Goal: Answer question/provide support: Share knowledge or assist other users

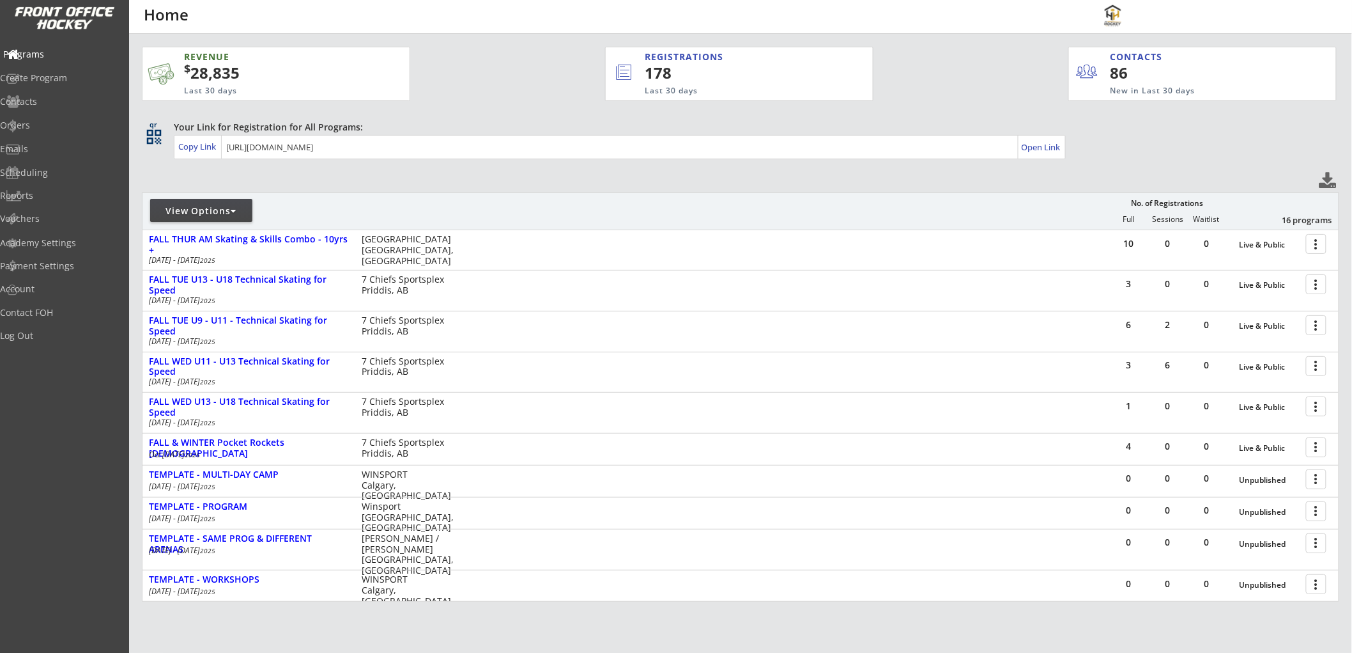
click at [66, 50] on div "Programs" at bounding box center [60, 54] width 115 height 9
click at [195, 212] on div "View Options" at bounding box center [201, 211] width 102 height 13
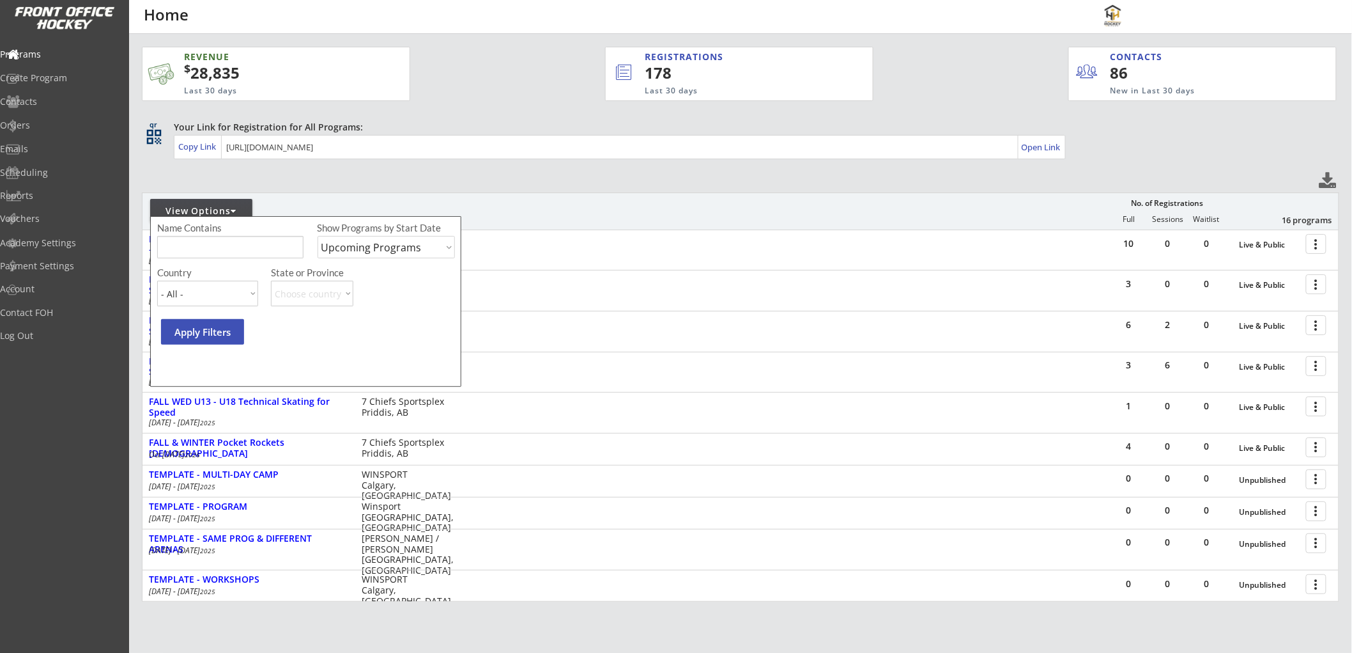
click at [341, 248] on select "Upcoming Programs Past Programs Specific Date Range" at bounding box center [387, 247] width 138 height 22
select select ""Past Programs""
click at [318, 236] on select "Upcoming Programs Past Programs Specific Date Range" at bounding box center [387, 247] width 138 height 22
click at [235, 250] on input "input" at bounding box center [230, 247] width 146 height 22
type input "iq"
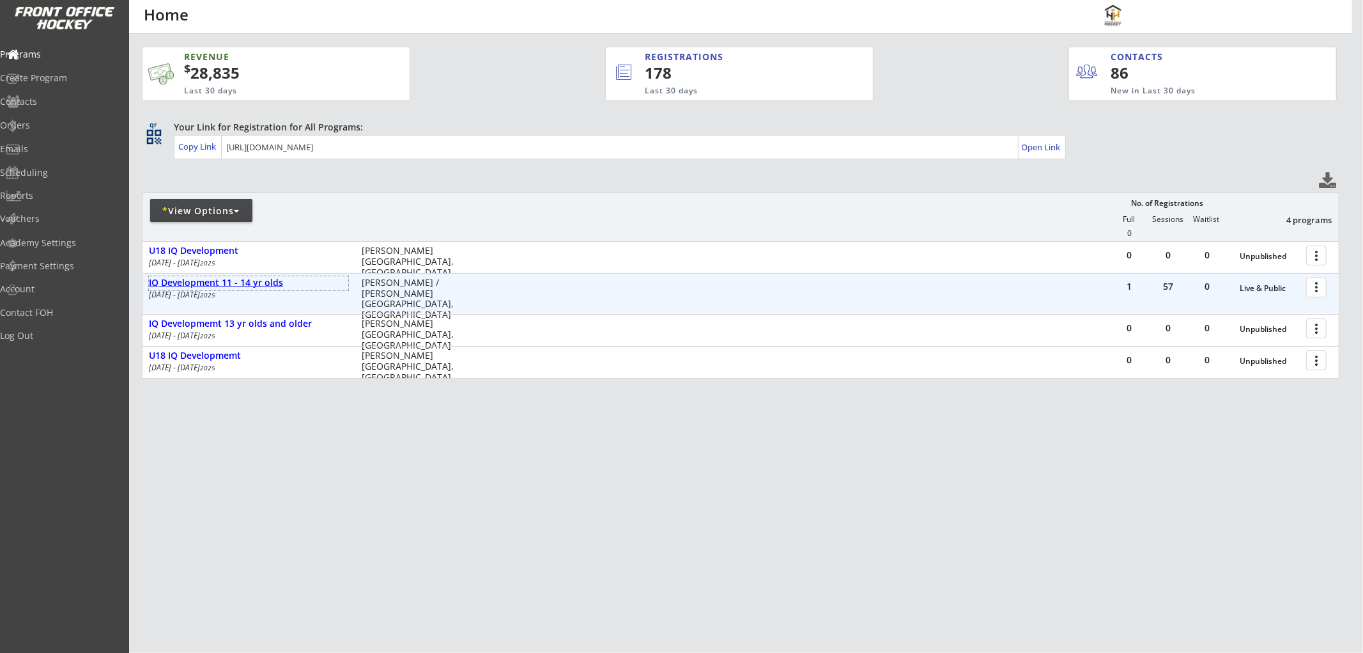
click at [244, 286] on div "IQ Development 11 - 14 yr olds" at bounding box center [248, 282] width 199 height 11
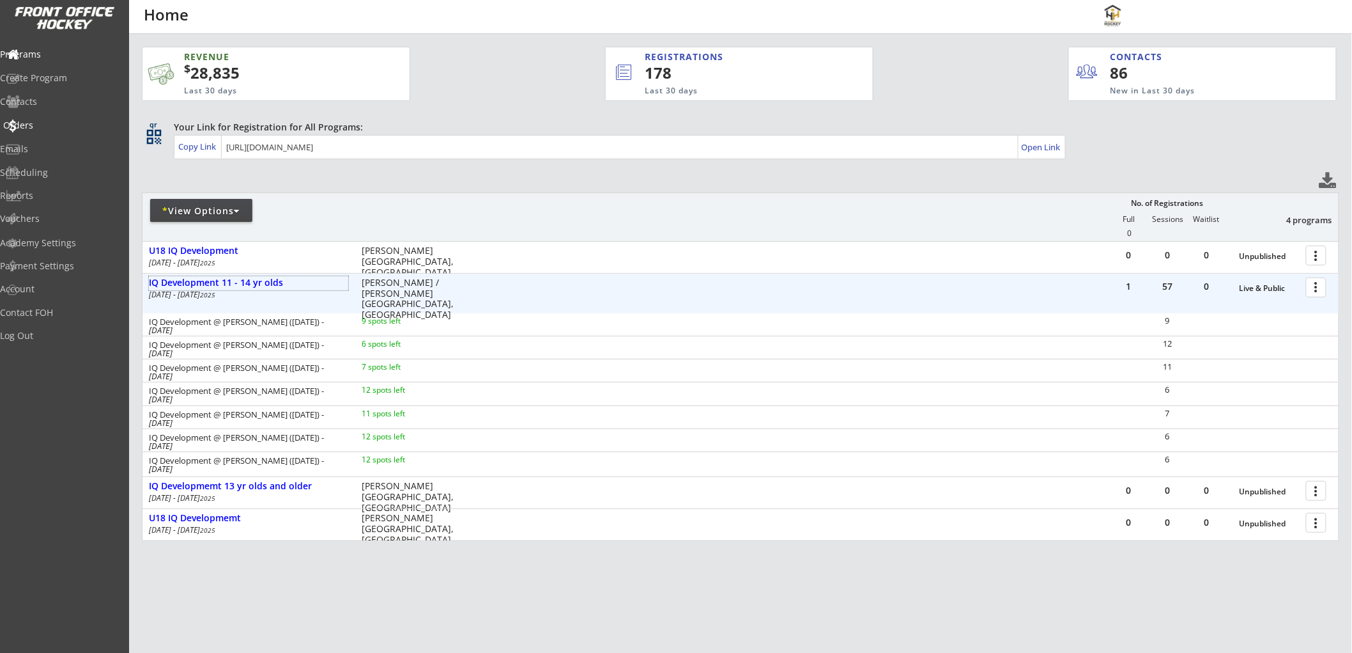
click at [58, 121] on div "Orders" at bounding box center [60, 125] width 115 height 9
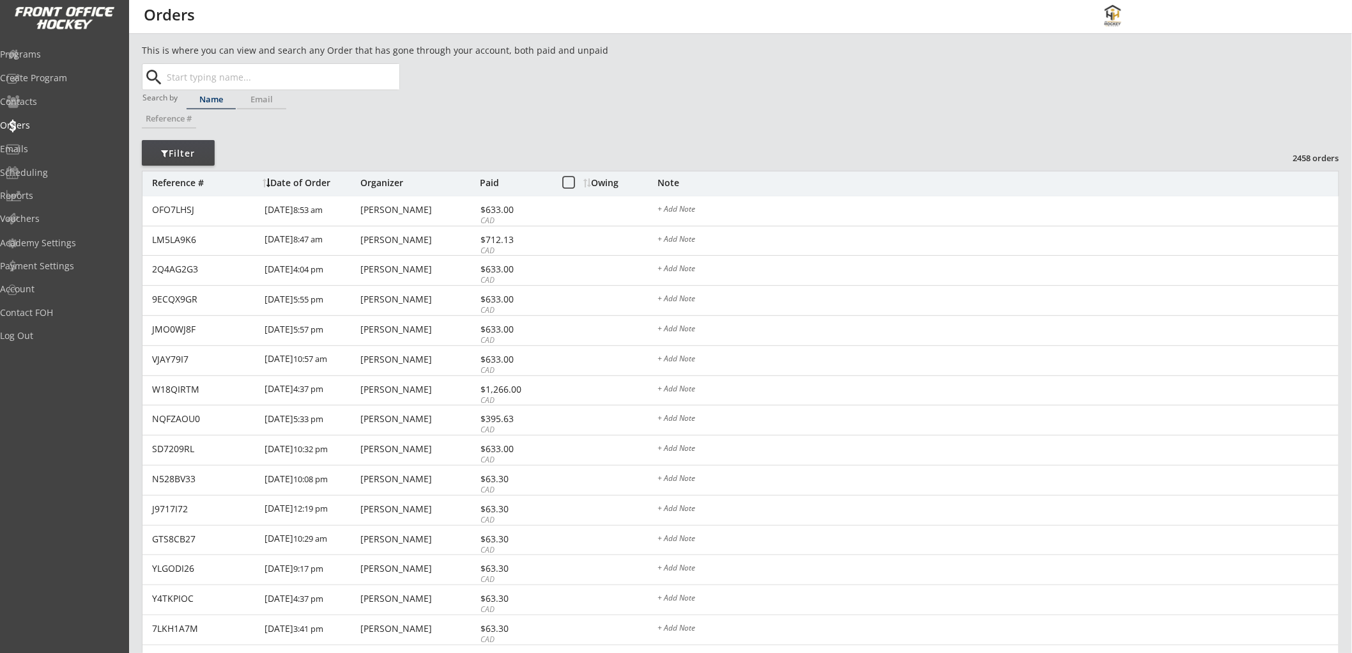
click at [290, 77] on input "text" at bounding box center [281, 77] width 235 height 26
type input "aree"
type input "[PERSON_NAME]"
type input "areez"
click at [288, 95] on p "[PERSON_NAME]" at bounding box center [282, 102] width 234 height 17
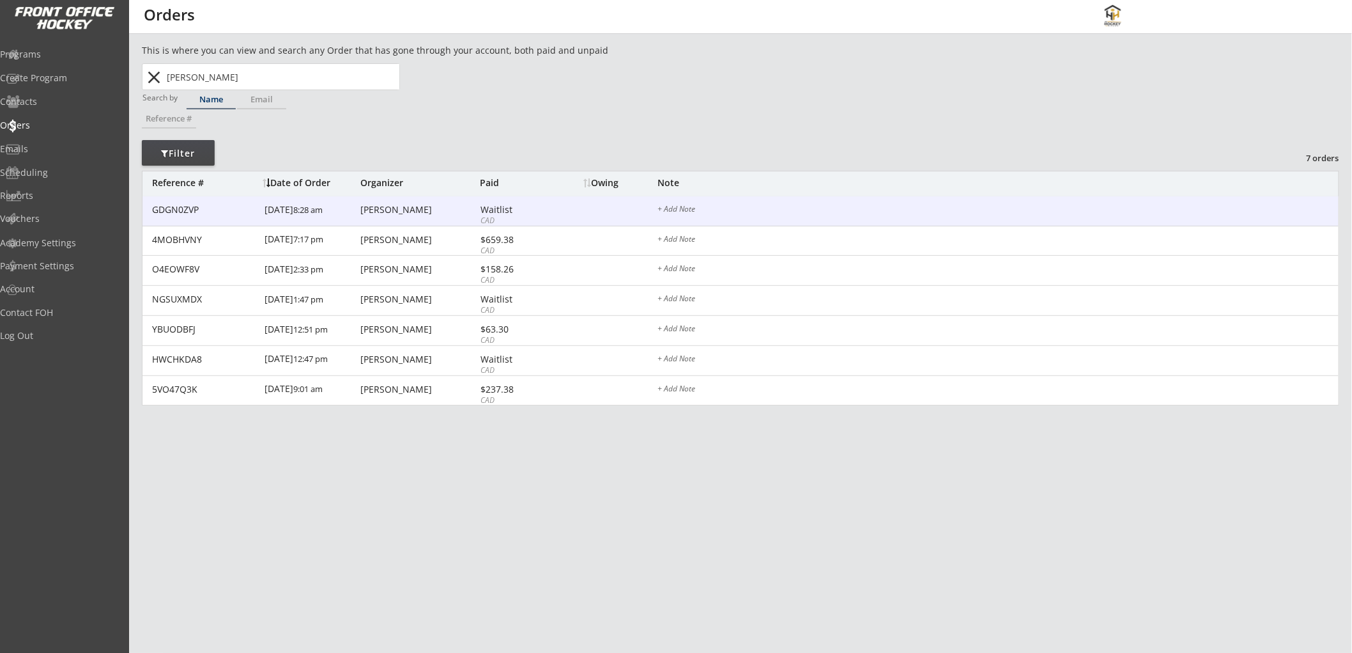
type input "[PERSON_NAME]"
click at [398, 205] on div "[PERSON_NAME]" at bounding box center [418, 209] width 116 height 9
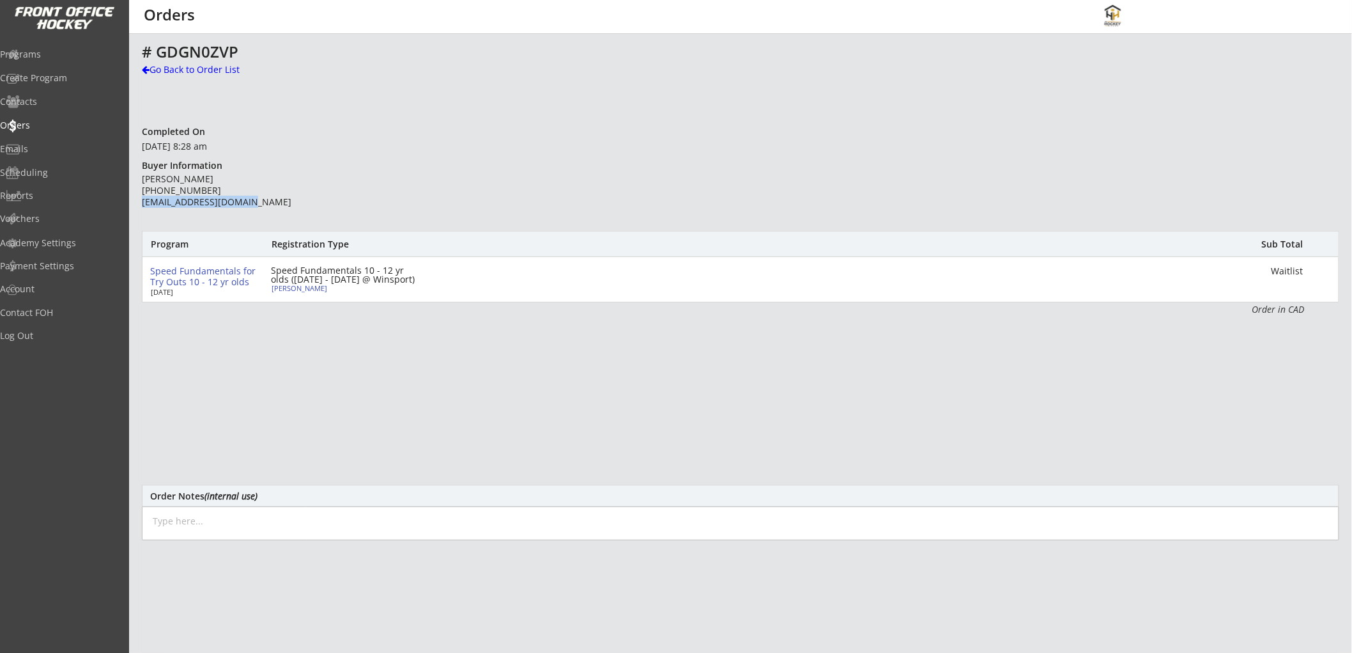
drag, startPoint x: 254, startPoint y: 203, endPoint x: 142, endPoint y: 203, distance: 111.8
click at [142, 203] on div "[PERSON_NAME] [PHONE_NUMBER] [EMAIL_ADDRESS][DOMAIN_NAME]" at bounding box center [234, 190] width 185 height 35
copy div "[EMAIL_ADDRESS][DOMAIN_NAME]"
click at [167, 70] on div "Go Back to Order List" at bounding box center [208, 69] width 132 height 13
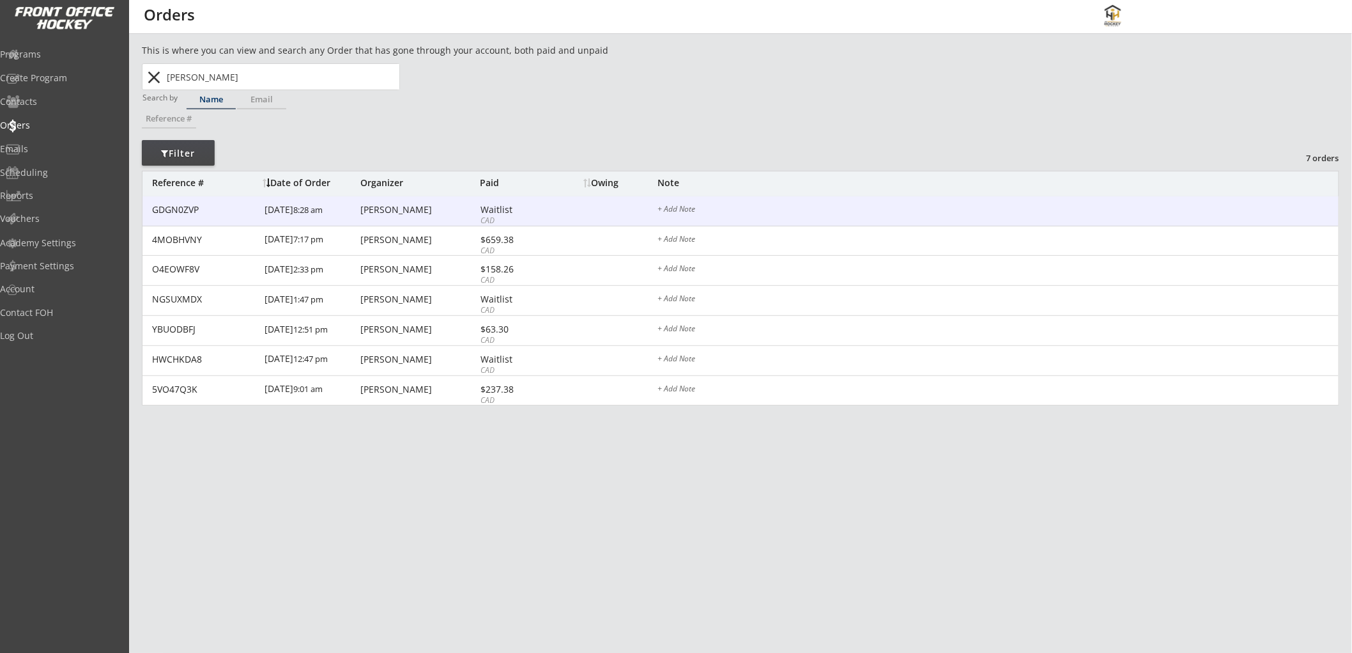
click at [563, 212] on div "GDGN0ZVP [DATE] 8:28 am [PERSON_NAME] Waitlist CAD + Add Note" at bounding box center [741, 211] width 1196 height 30
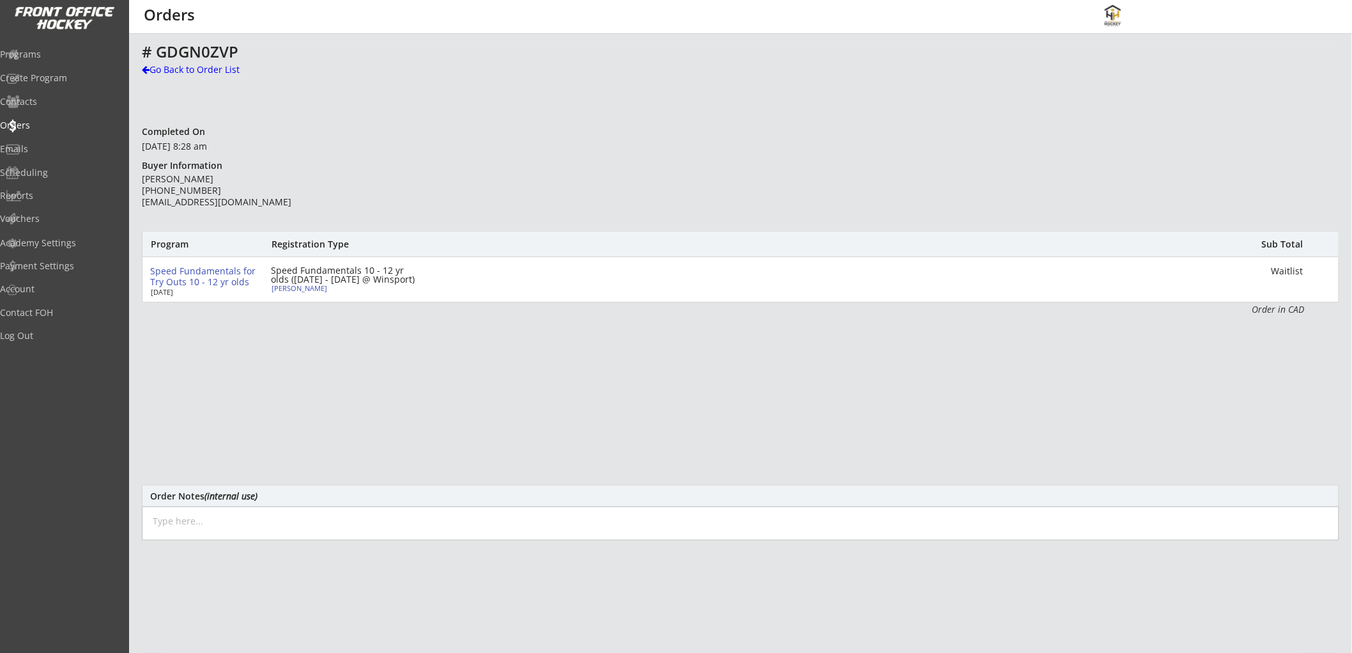
click at [337, 523] on textarea at bounding box center [741, 523] width 1198 height 34
click at [425, 513] on textarea "[DATE]: Issued a $19 credit for a missed private session." at bounding box center [741, 523] width 1198 height 34
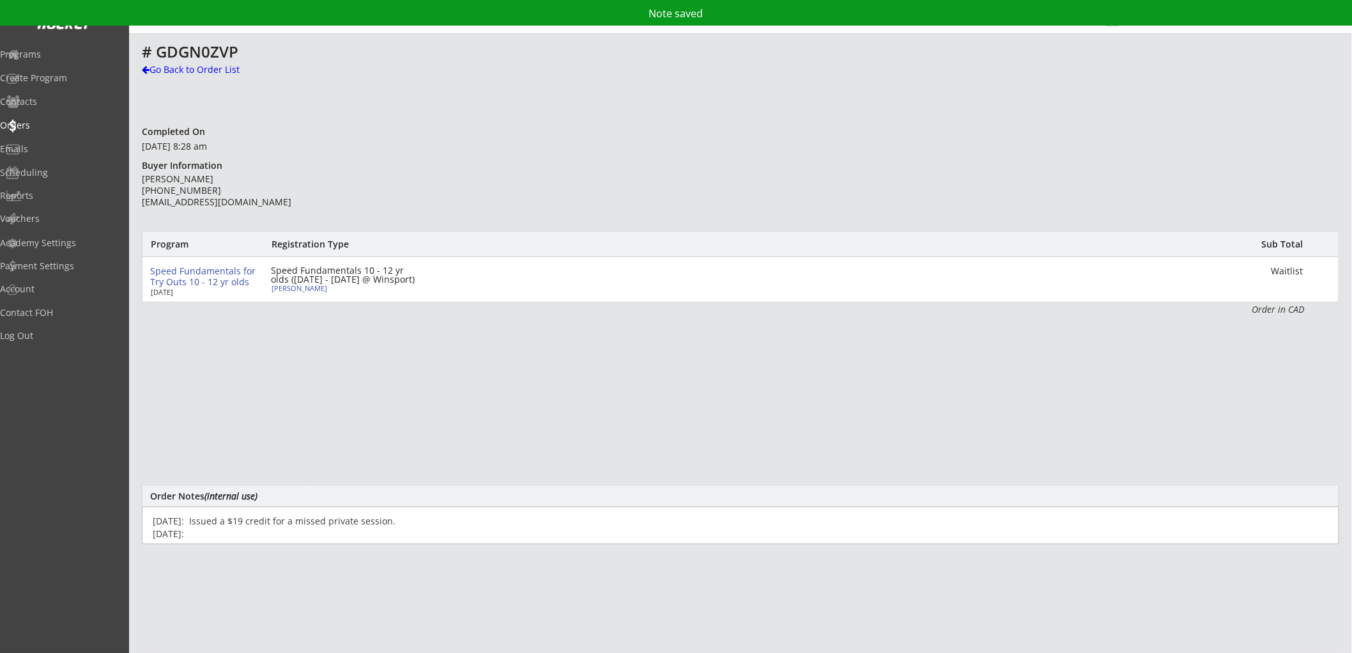
click at [252, 529] on textarea "[DATE]: Issued a $19 credit for a missed private session. [DATE]:" at bounding box center [741, 525] width 1198 height 38
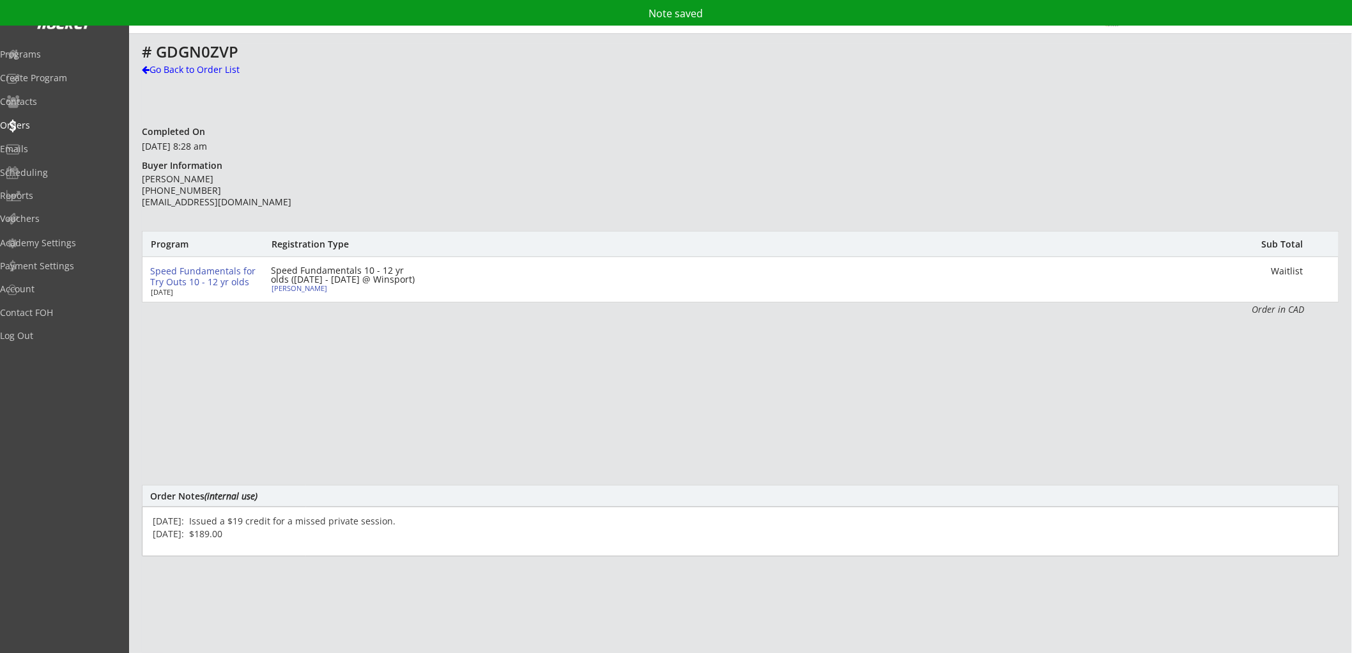
click at [182, 548] on textarea "[DATE]: Issued a $19 credit for a missed private session. [DATE]: $189.00" at bounding box center [741, 531] width 1198 height 50
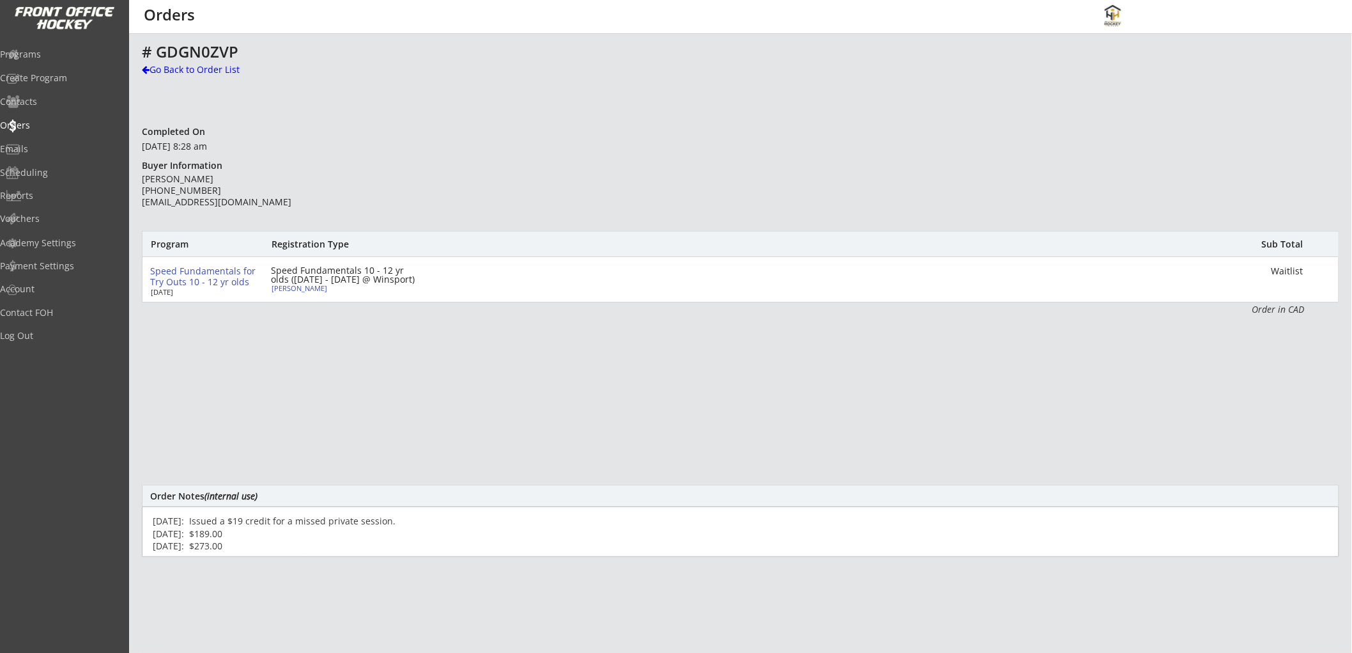
click at [399, 545] on textarea "[DATE]: Issued a $19 credit for a missed private session. [DATE]: $189.00 [DATE…" at bounding box center [741, 531] width 1198 height 50
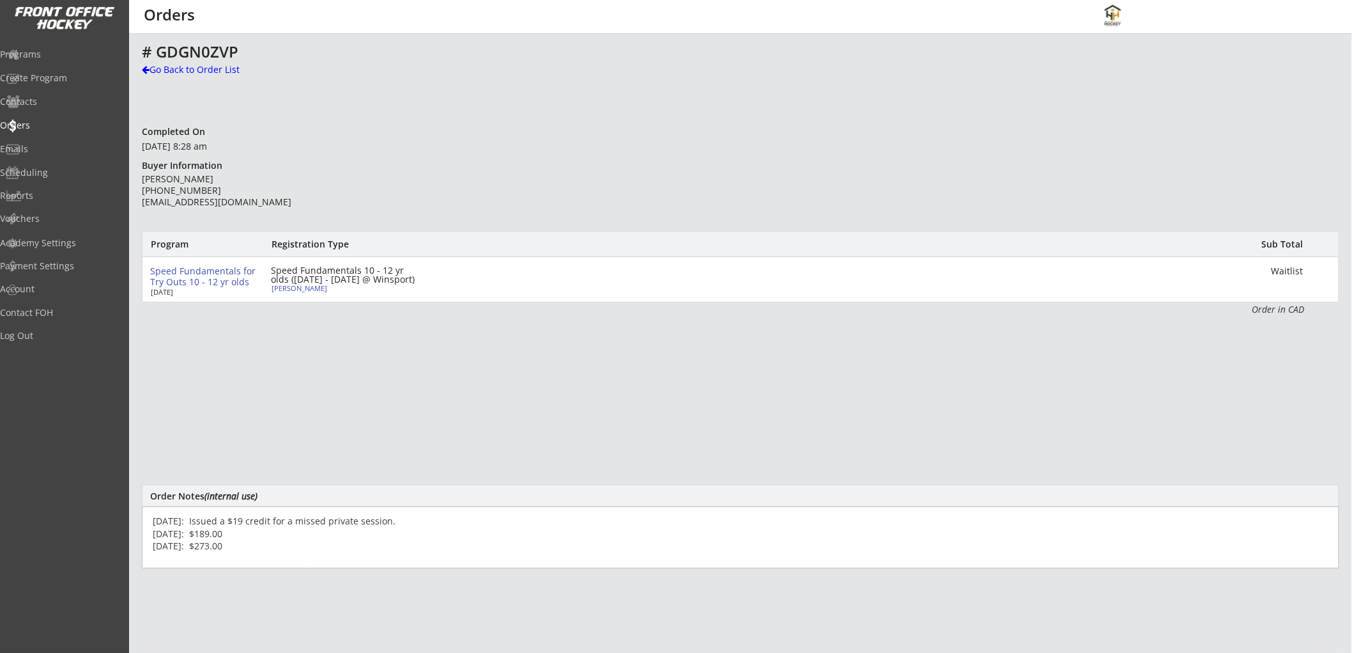
click at [224, 553] on textarea "[DATE]: Issued a $19 credit for a missed private session. [DATE]: $189.00 [DATE…" at bounding box center [741, 537] width 1198 height 62
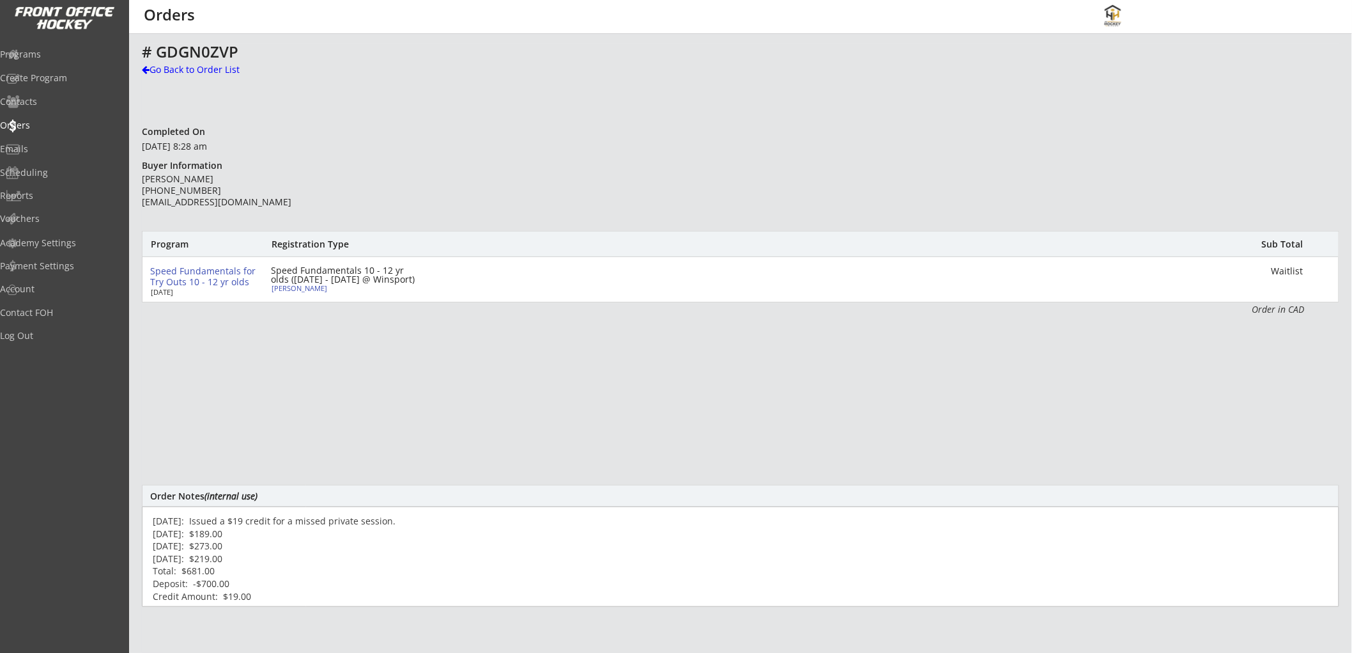
type textarea "[DATE]: Issued a $19 credit for a missed private session. [DATE]: $189.00 [DATE…"
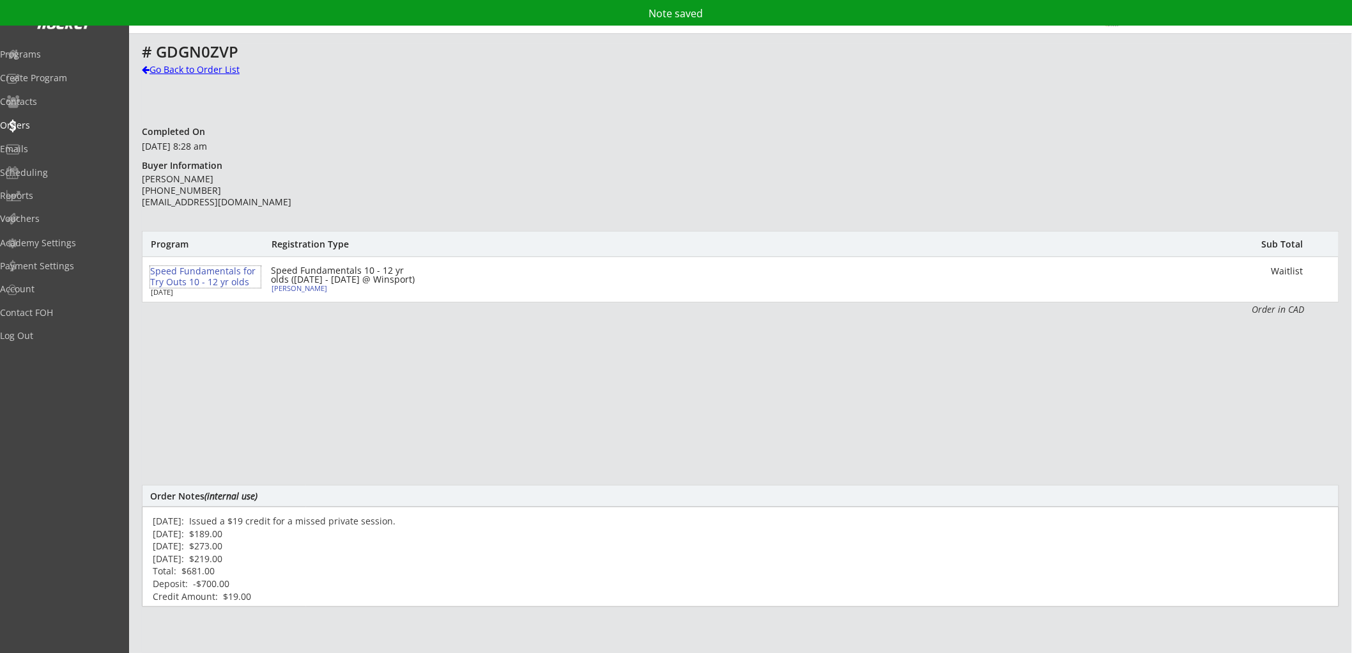
click at [177, 72] on div "Go Back to Order List" at bounding box center [208, 69] width 132 height 13
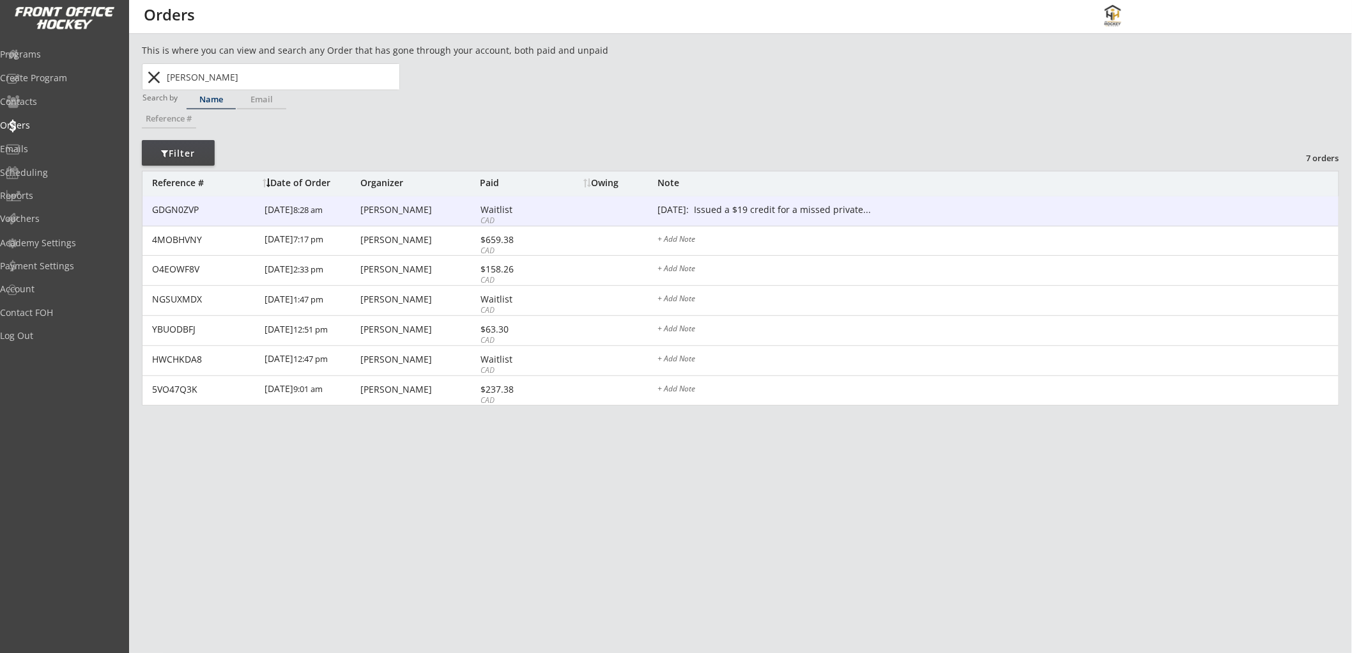
click at [792, 205] on div "[DATE]: Issued a $19 credit for a missed private..." at bounding box center [998, 210] width 681 height 10
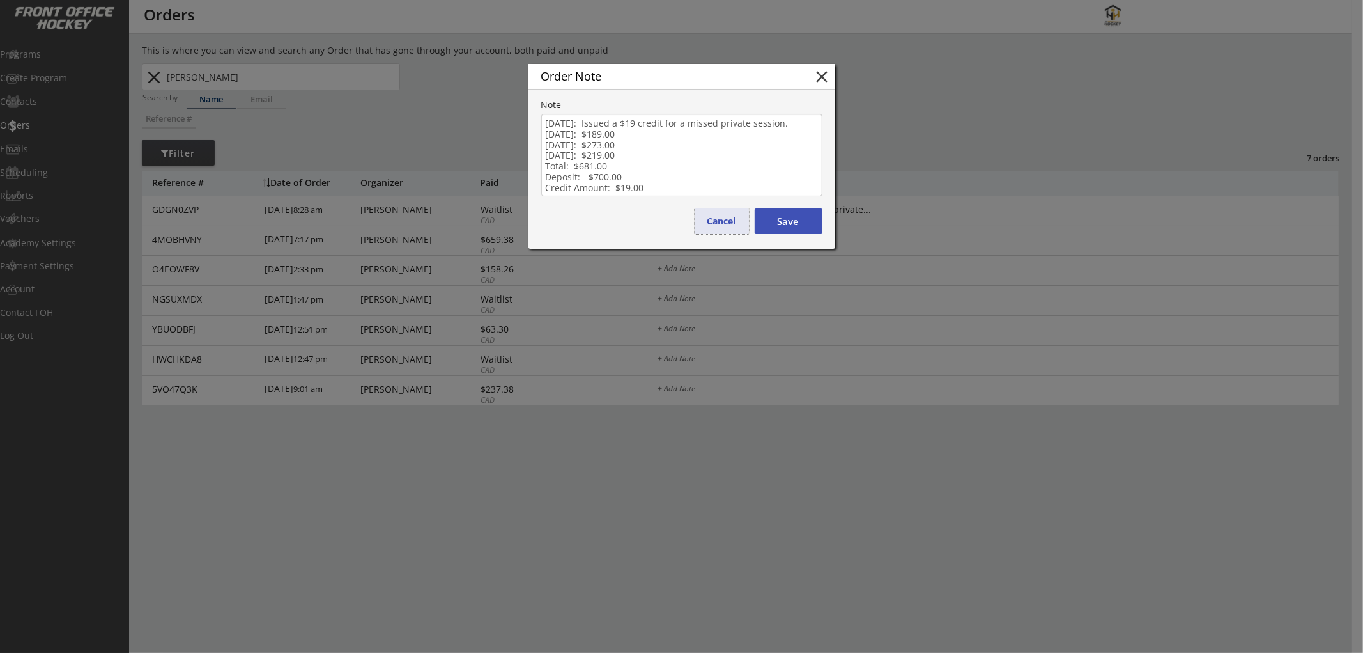
click at [725, 222] on button "Cancel" at bounding box center [722, 221] width 54 height 26
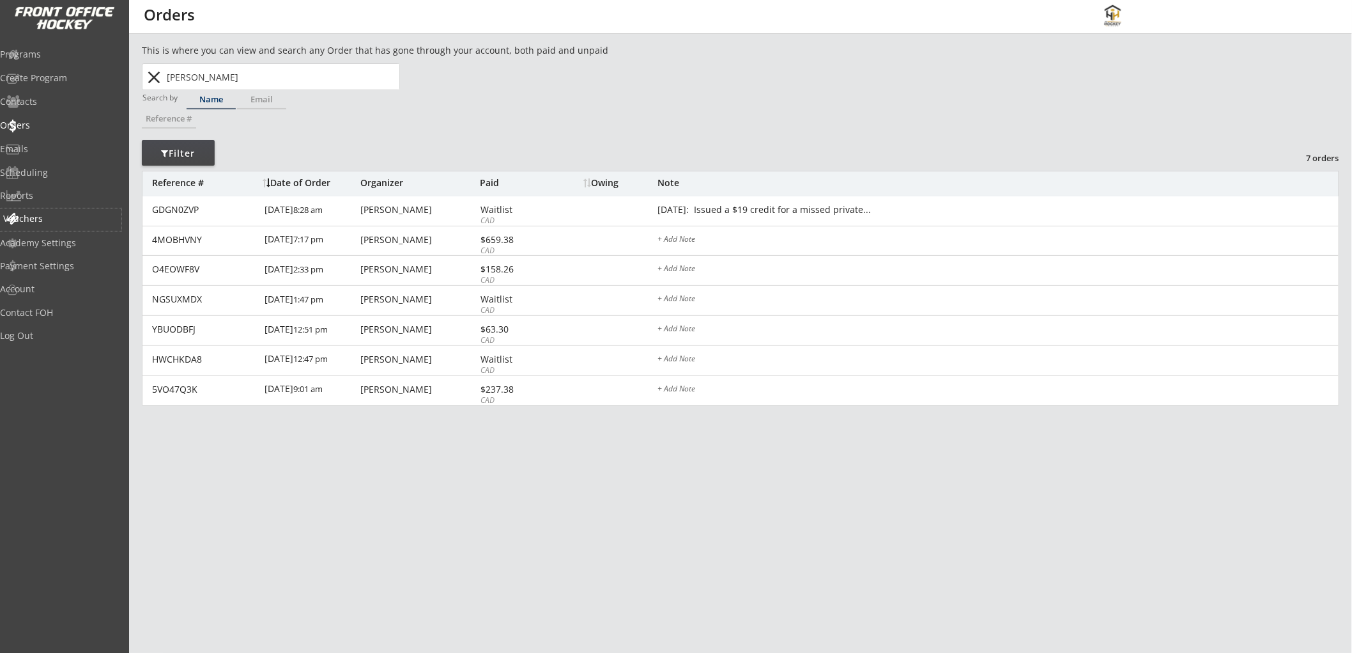
click at [52, 216] on div "Vouchers" at bounding box center [60, 218] width 115 height 9
select select ""Showing: Has Balance""
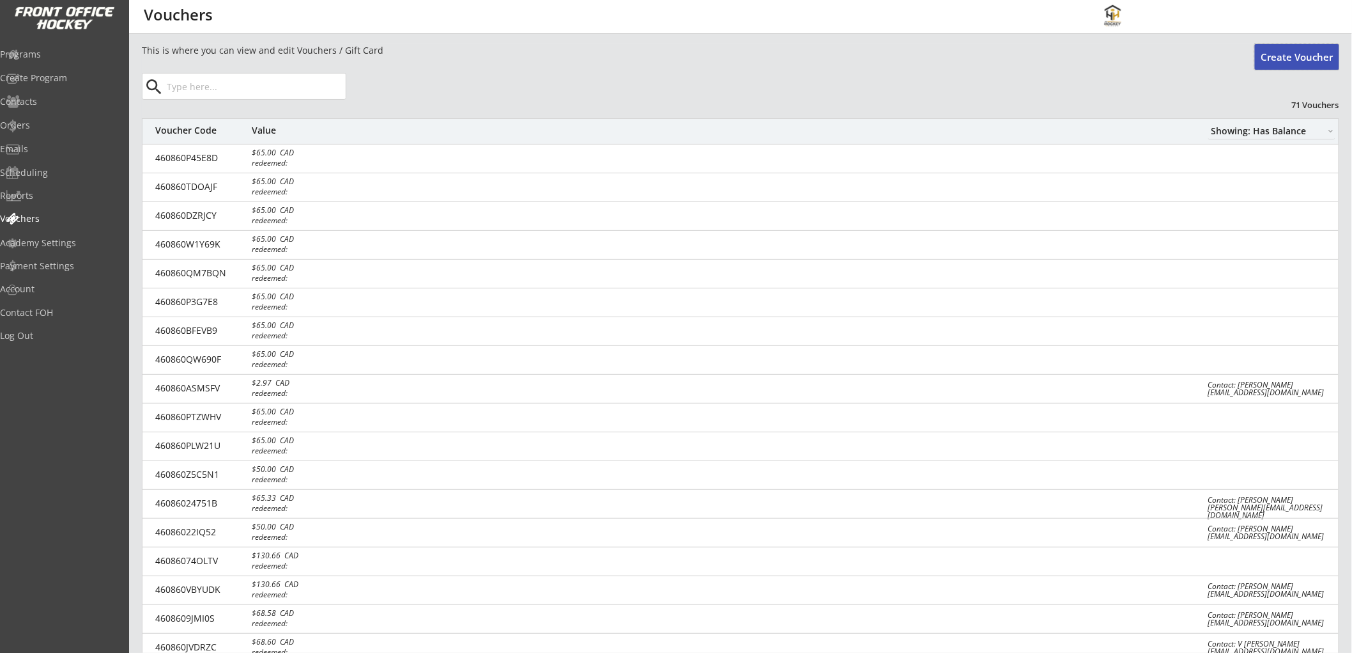
click at [1313, 58] on button "Create Voucher" at bounding box center [1297, 57] width 84 height 26
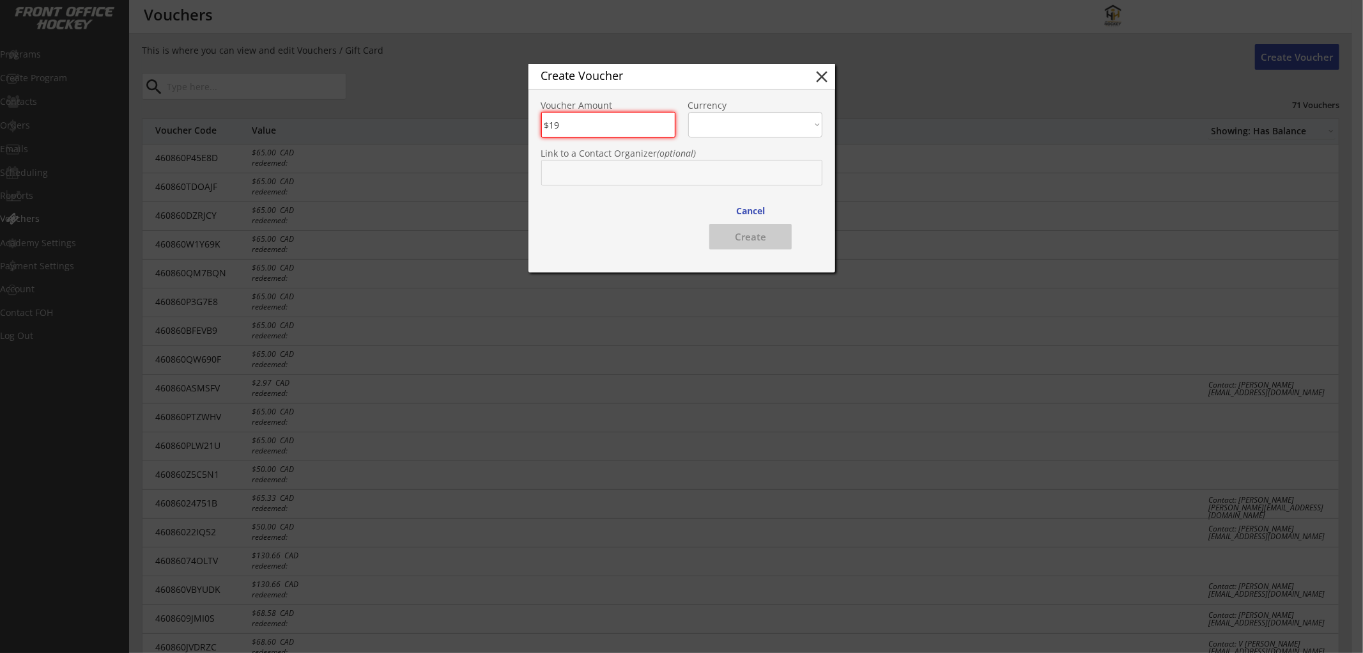
type input "$19"
select select ""CAD""
click at [603, 171] on input "text" at bounding box center [681, 173] width 281 height 26
type input "ariz"
click at [763, 209] on button "Cancel" at bounding box center [750, 211] width 53 height 26
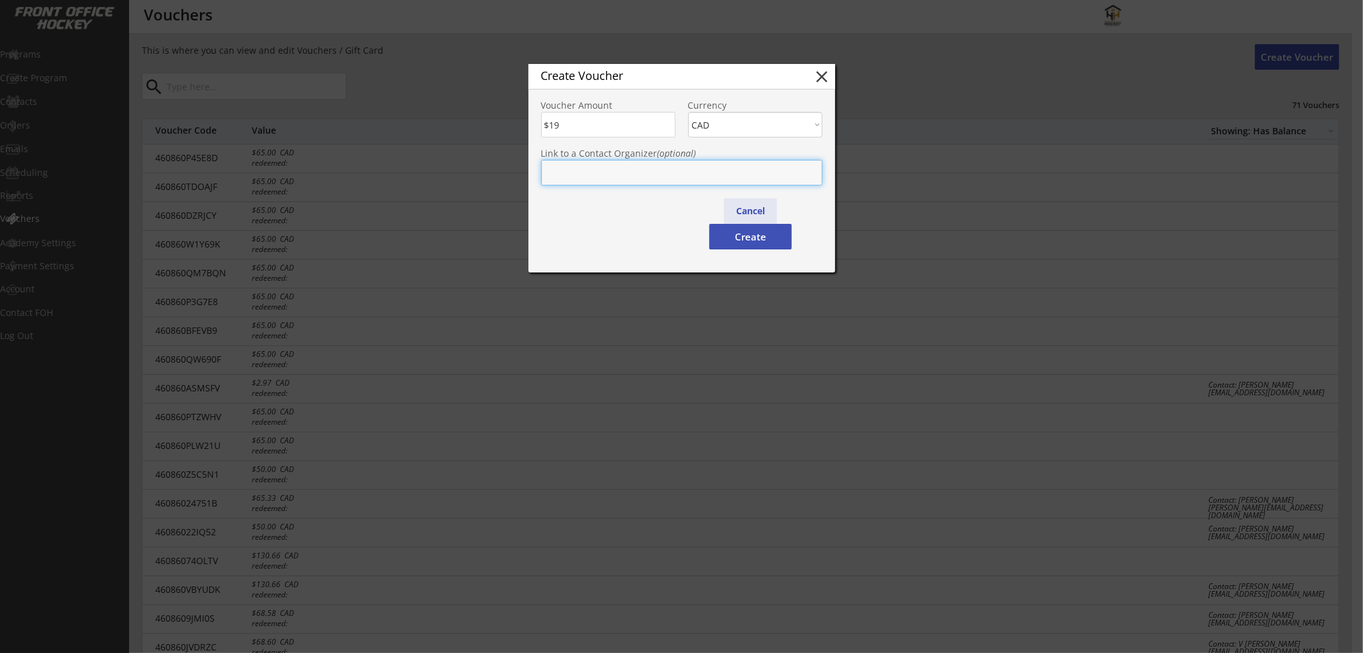
type input "$0"
select select ""PLACEHOLDER_1427118222253""
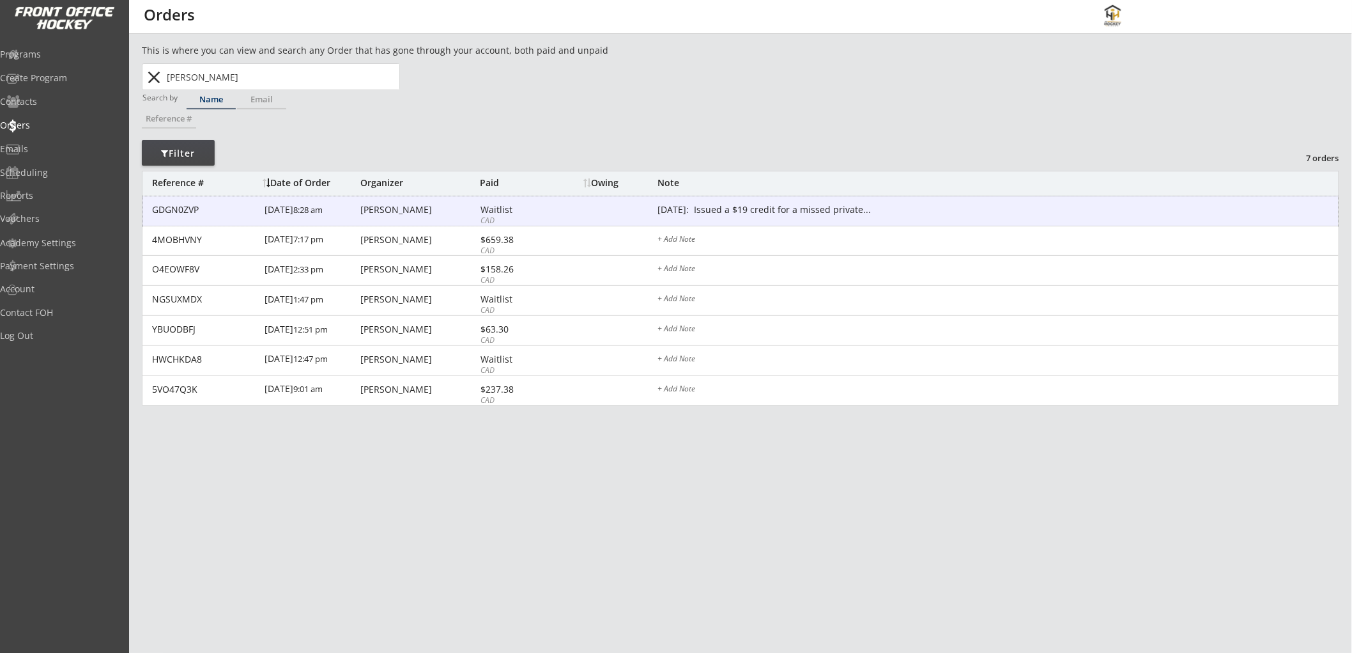
click at [378, 207] on div "[PERSON_NAME]" at bounding box center [418, 209] width 116 height 9
type textarea "[DATE]: Issued a $19 credit for a missed private session. [DATE]: $189.00 [DATE…"
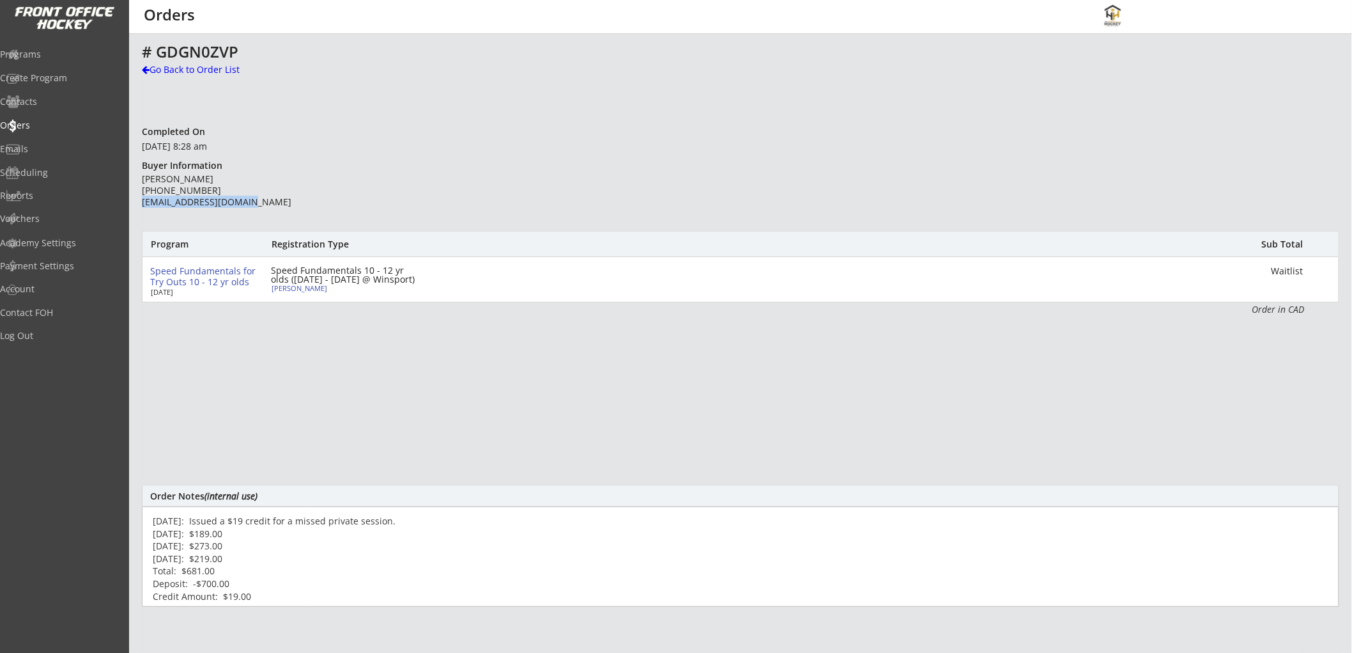
drag, startPoint x: 254, startPoint y: 203, endPoint x: 142, endPoint y: 200, distance: 112.5
click at [142, 200] on div "[PERSON_NAME] [PHONE_NUMBER] [EMAIL_ADDRESS][DOMAIN_NAME]" at bounding box center [234, 190] width 185 height 35
copy div "[EMAIL_ADDRESS][DOMAIN_NAME]"
click at [63, 211] on div "Vouchers" at bounding box center [60, 219] width 121 height 22
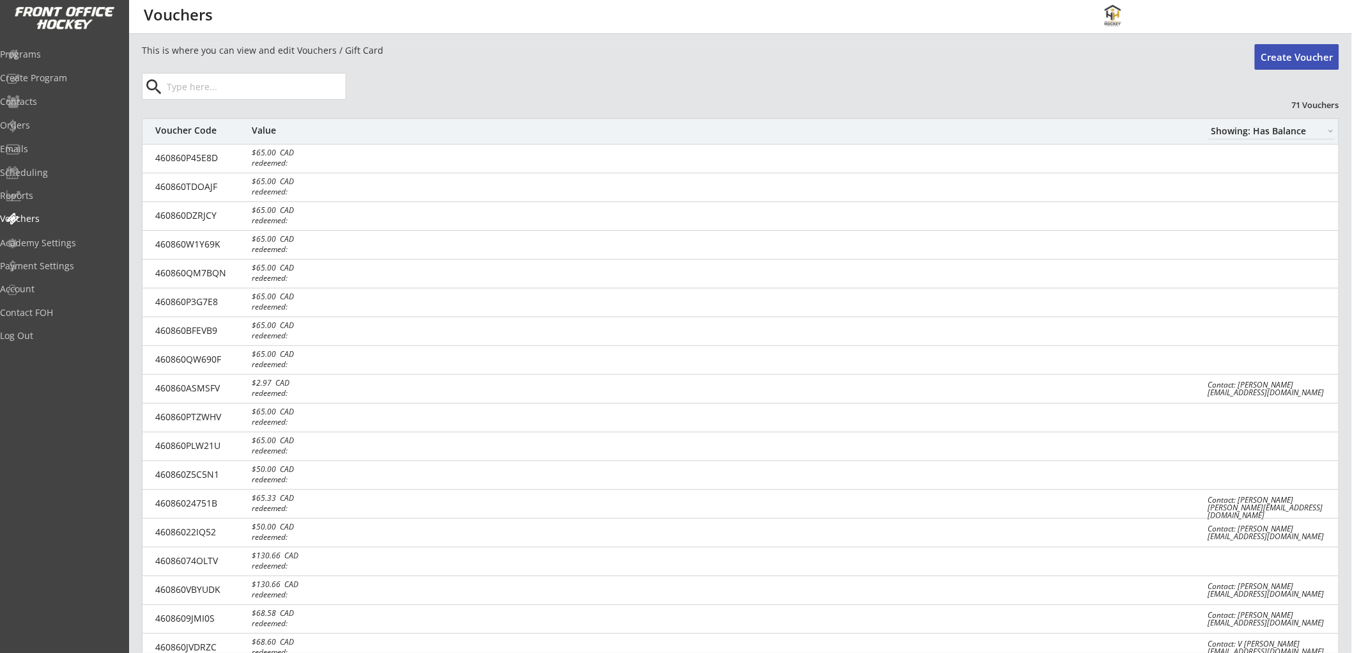
click at [1311, 47] on button "Create Voucher" at bounding box center [1297, 57] width 84 height 26
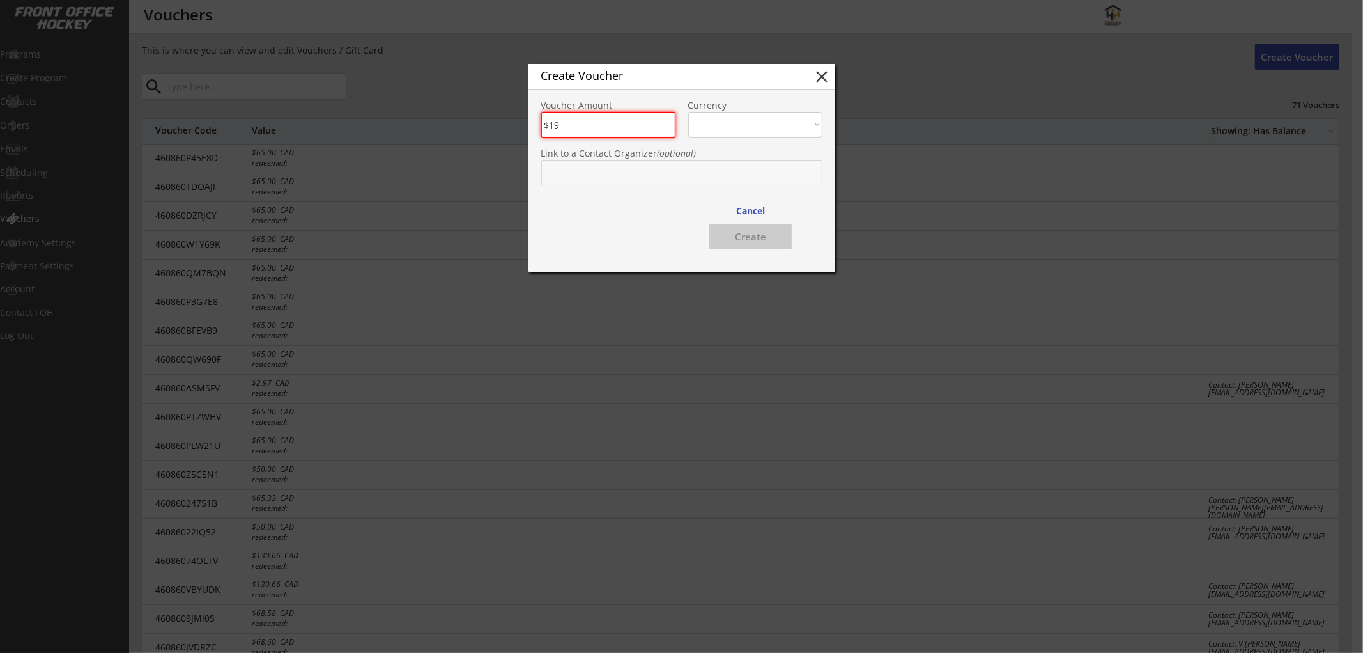
type input "$19"
select select ""CAD""
click at [642, 169] on input "text" at bounding box center [681, 173] width 281 height 26
type input "zain"
type input "[PERSON_NAME]"
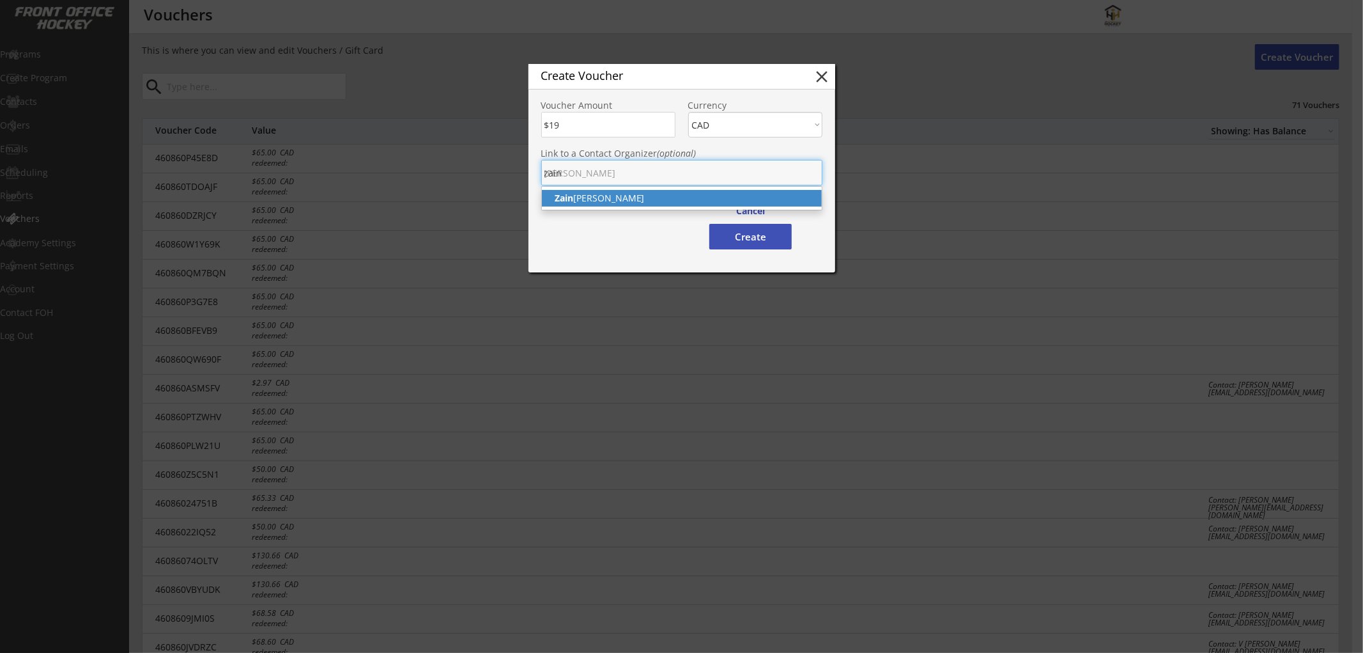
click at [619, 197] on p "[PERSON_NAME]" at bounding box center [682, 198] width 280 height 17
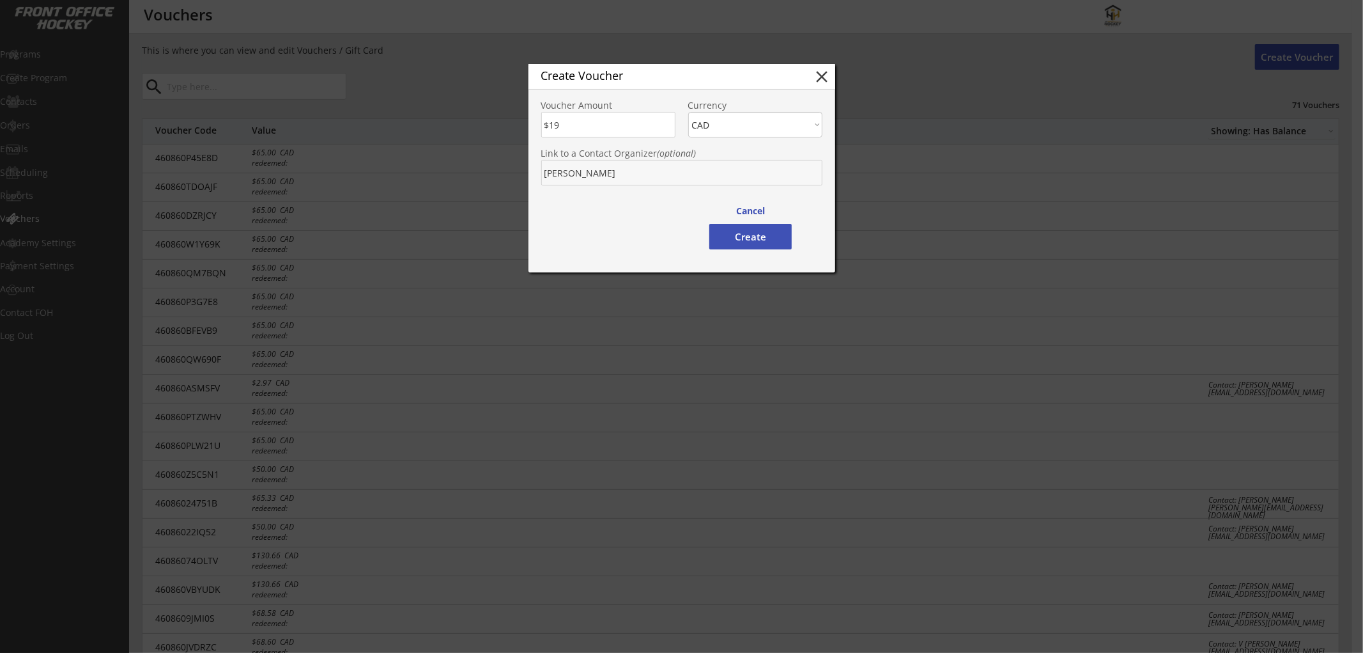
type input "[PERSON_NAME]"
click at [739, 236] on button "Create" at bounding box center [750, 237] width 82 height 26
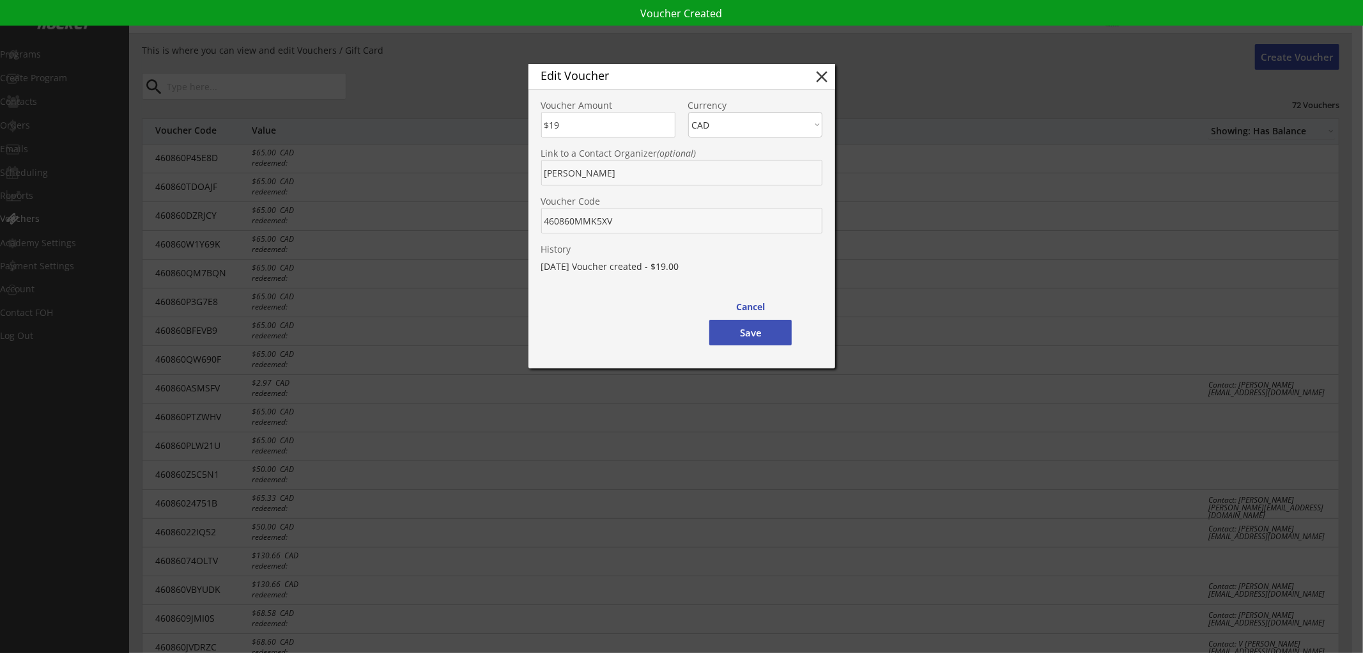
click at [534, 222] on div "Voucher Code" at bounding box center [682, 209] width 307 height 48
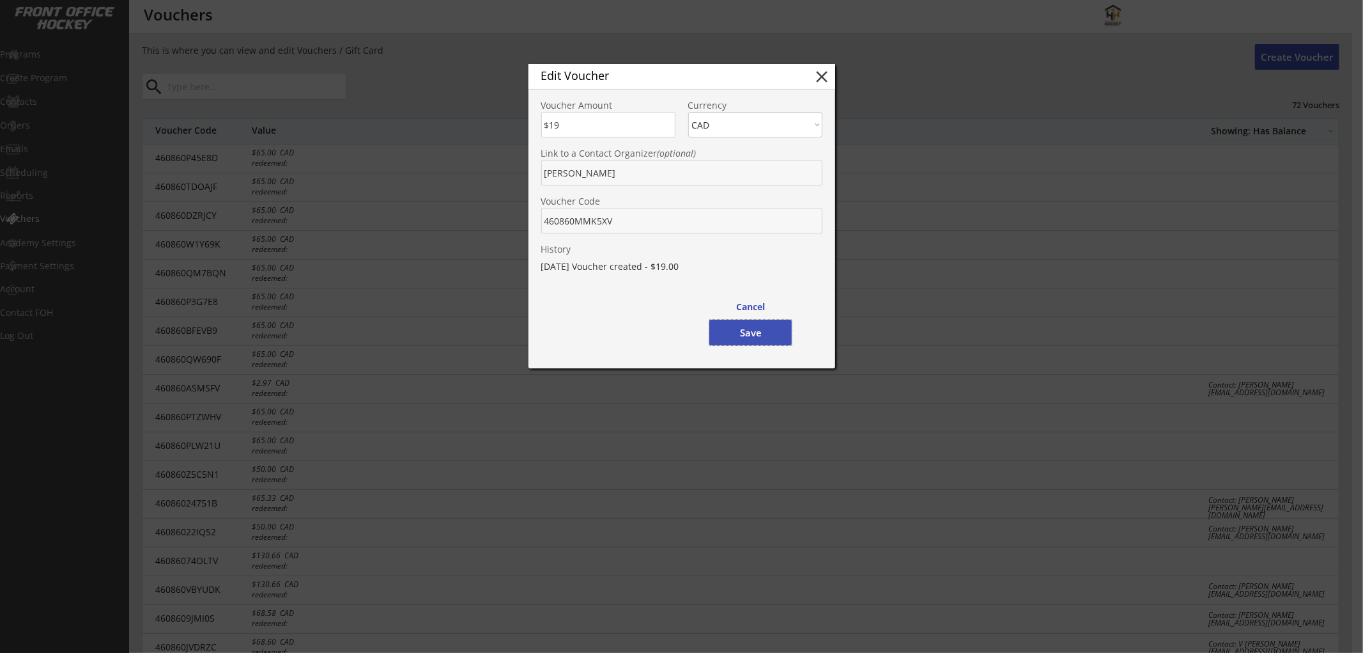
click at [762, 330] on button "Save" at bounding box center [750, 333] width 82 height 26
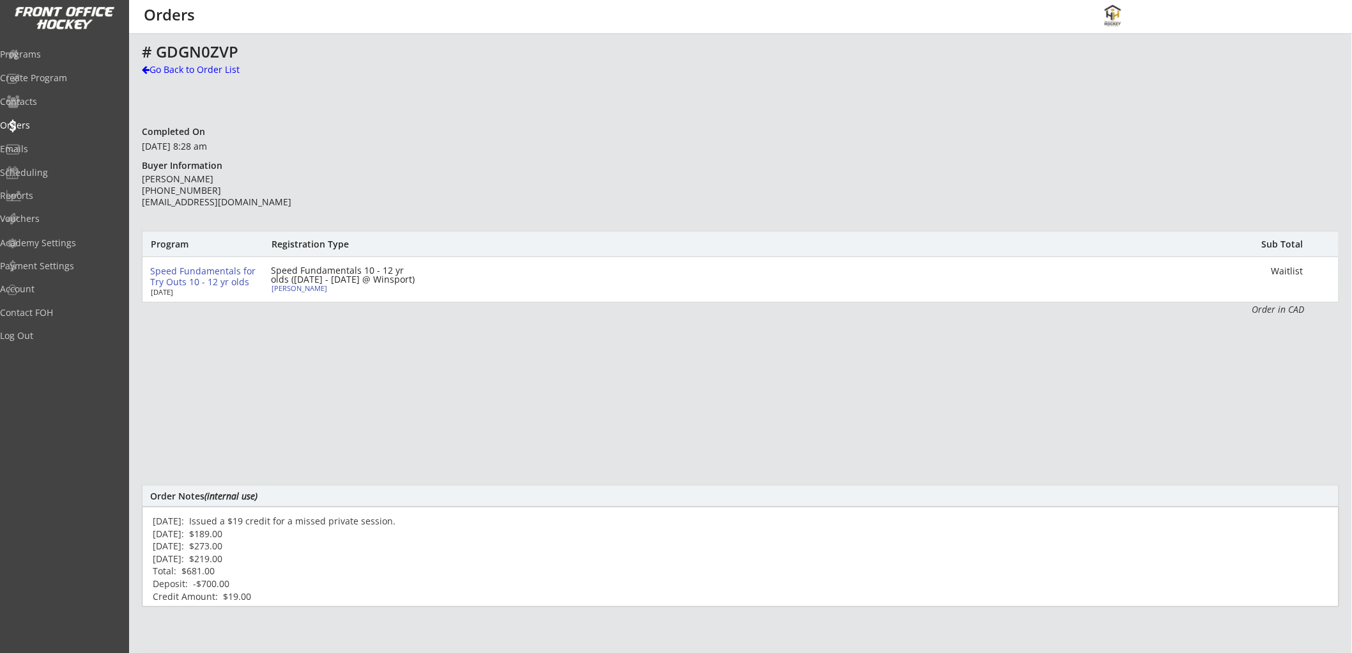
click at [282, 521] on textarea "[DATE]: Issued a $19 credit for a missed private session. [DATE]: $189.00 [DATE…" at bounding box center [741, 556] width 1198 height 100
paste textarea "460860MMK5XV"
type textarea "[DATE]: Issued a $19 credit (voucher 460860MMK5XV) for a missed private session…"
click at [154, 68] on div "Go Back to Order List" at bounding box center [208, 69] width 132 height 13
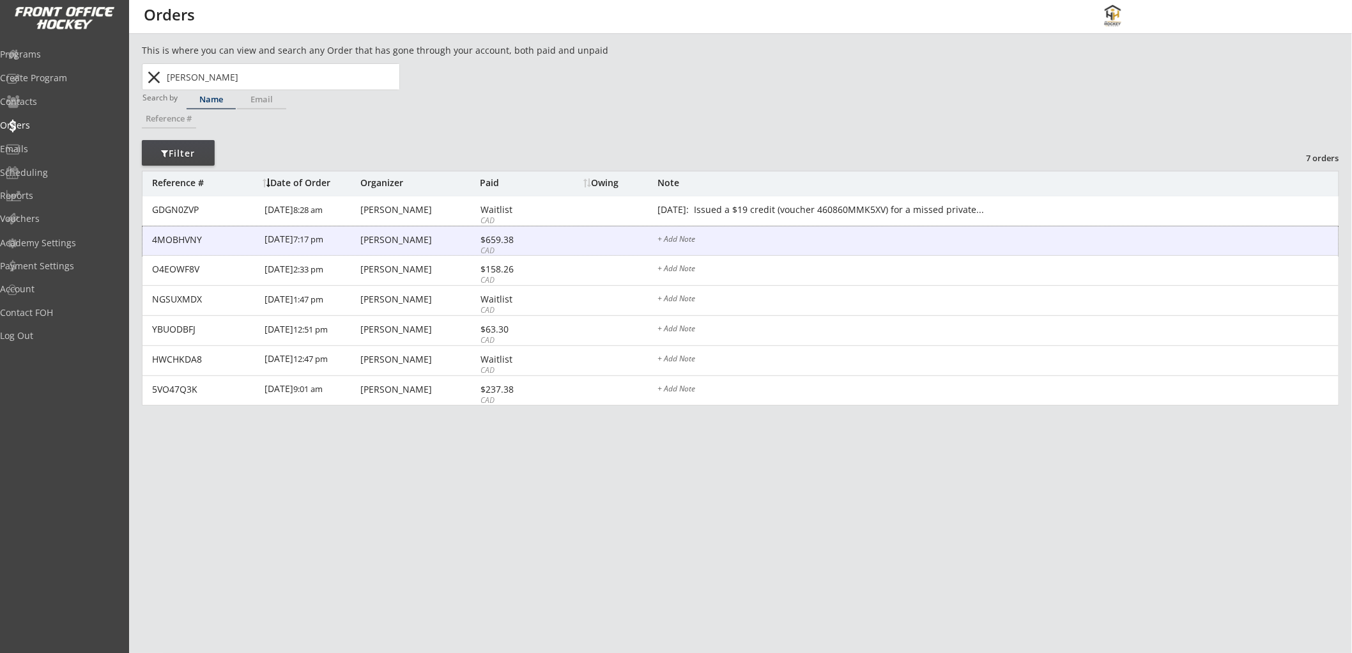
click at [518, 235] on div "$659.38" at bounding box center [515, 239] width 68 height 9
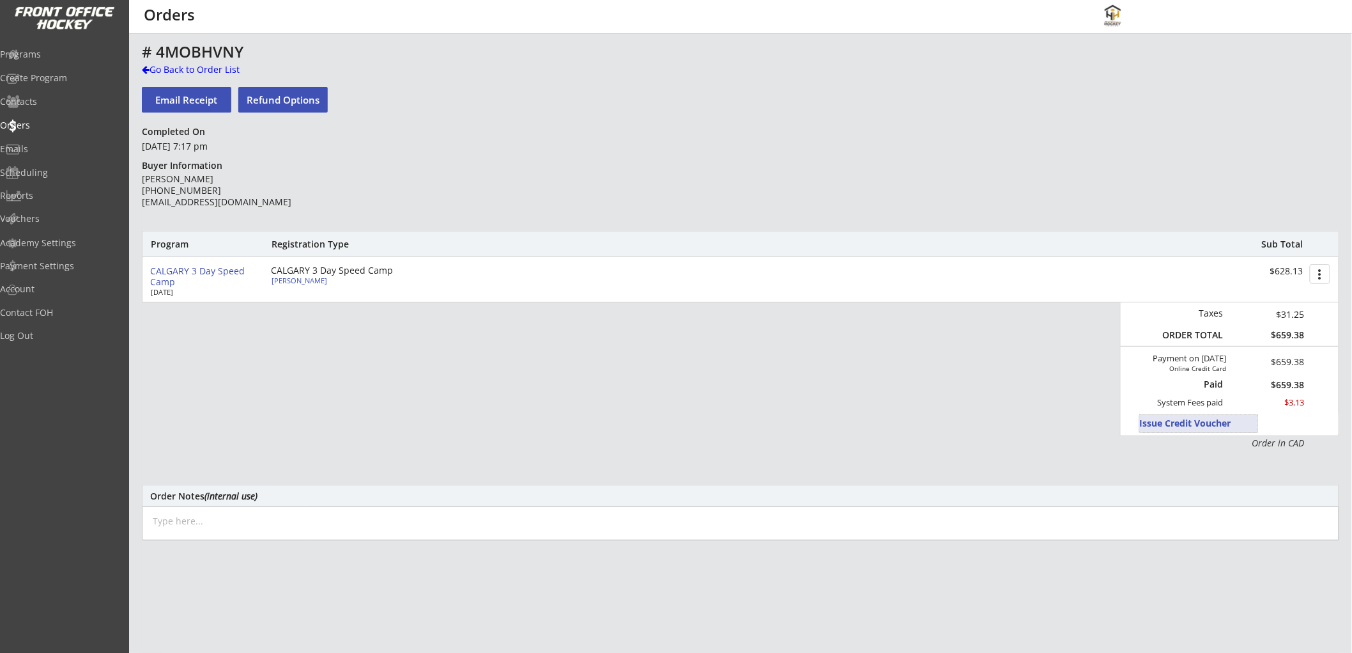
click at [1172, 420] on button "Issue Credit Voucher" at bounding box center [1199, 423] width 118 height 17
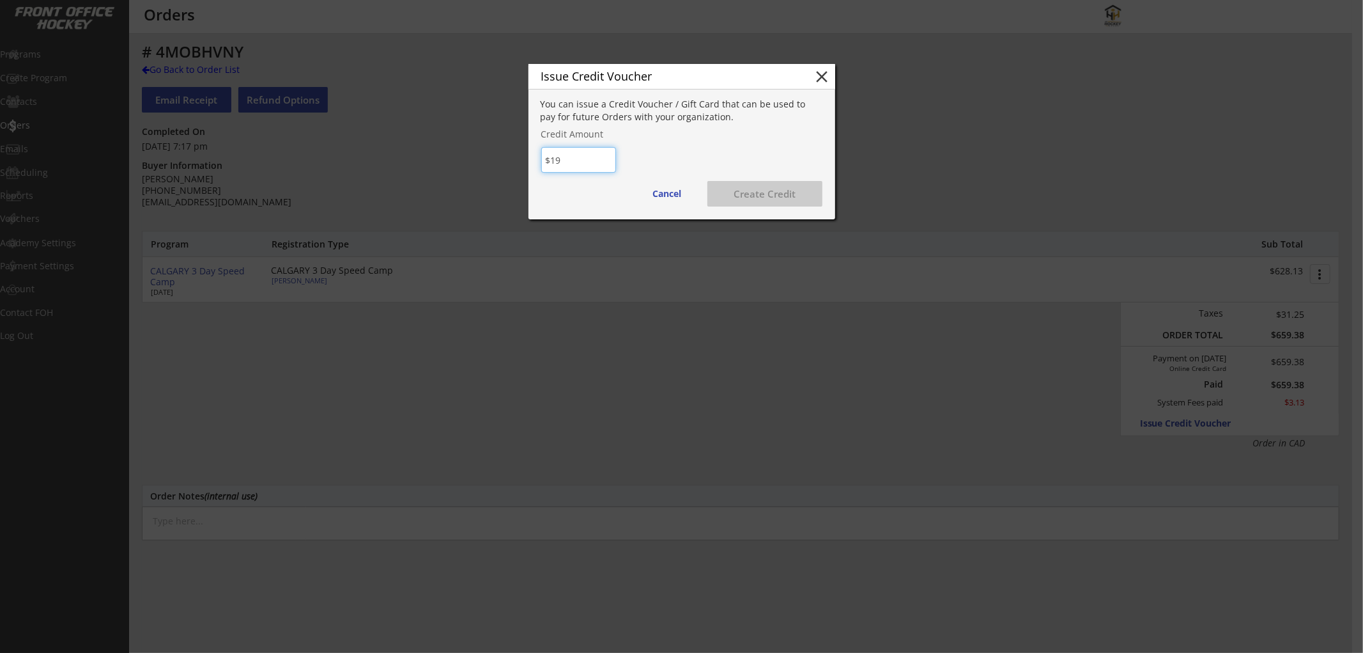
type input "$19"
click at [750, 192] on button "Create Credit" at bounding box center [764, 194] width 115 height 26
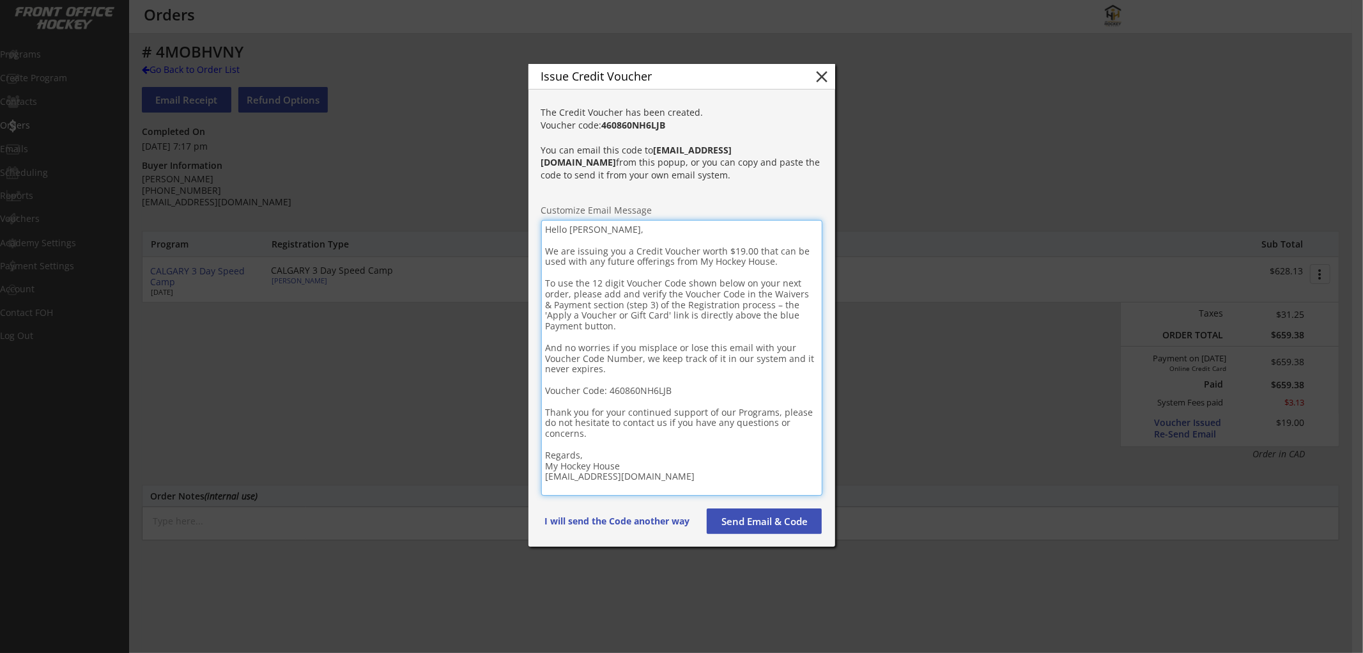
drag, startPoint x: 543, startPoint y: 228, endPoint x: 780, endPoint y: 487, distance: 350.6
click at [780, 487] on textarea "Hello [PERSON_NAME], We are issuing you a Credit Voucher worth $19.00 that can …" at bounding box center [681, 357] width 281 height 275
click at [818, 77] on button "close" at bounding box center [822, 76] width 19 height 19
type textarea "Hello , We are issuing you a Credit Voucher worth that can be used with any fut…"
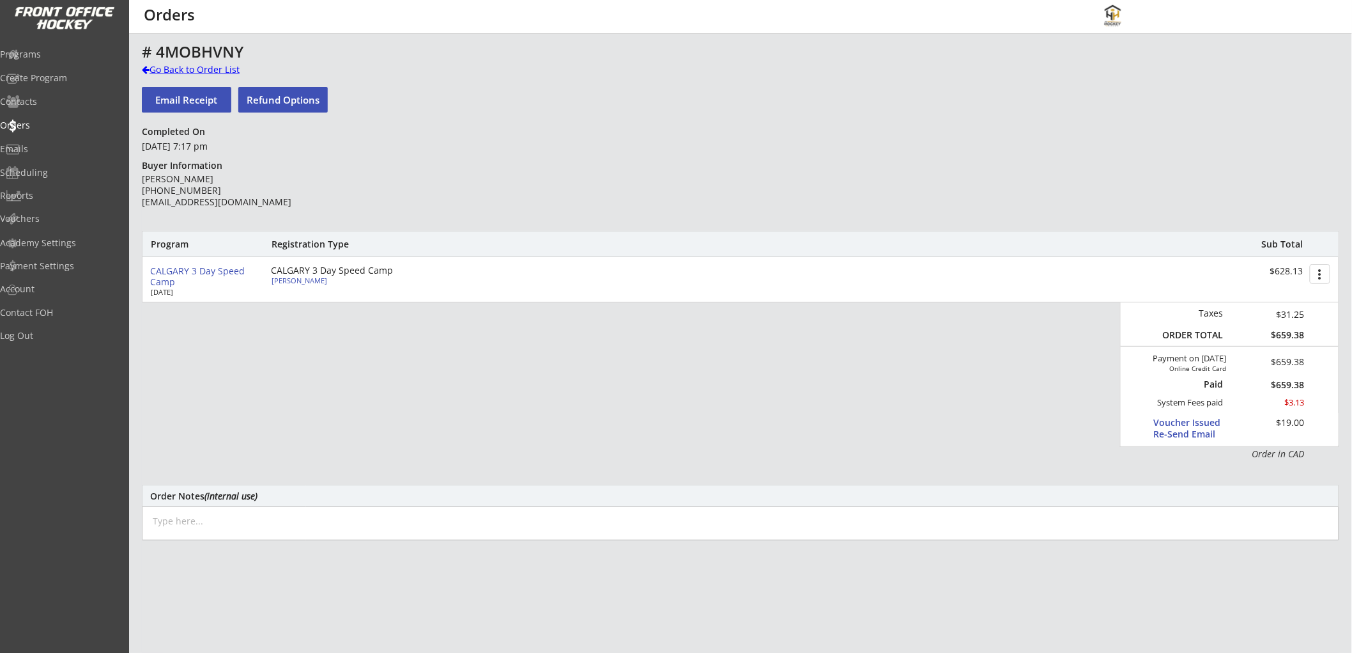
click at [173, 68] on div "Go Back to Order List" at bounding box center [208, 69] width 132 height 13
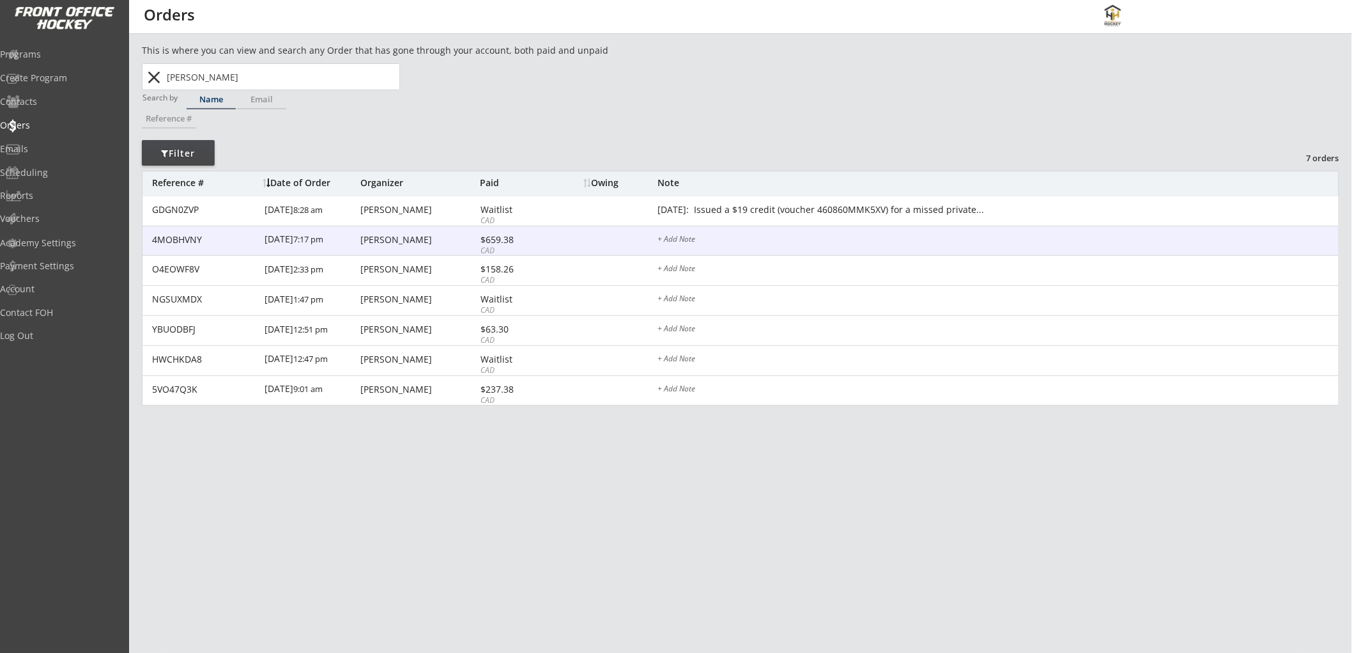
click at [537, 247] on div "CAD" at bounding box center [515, 250] width 68 height 11
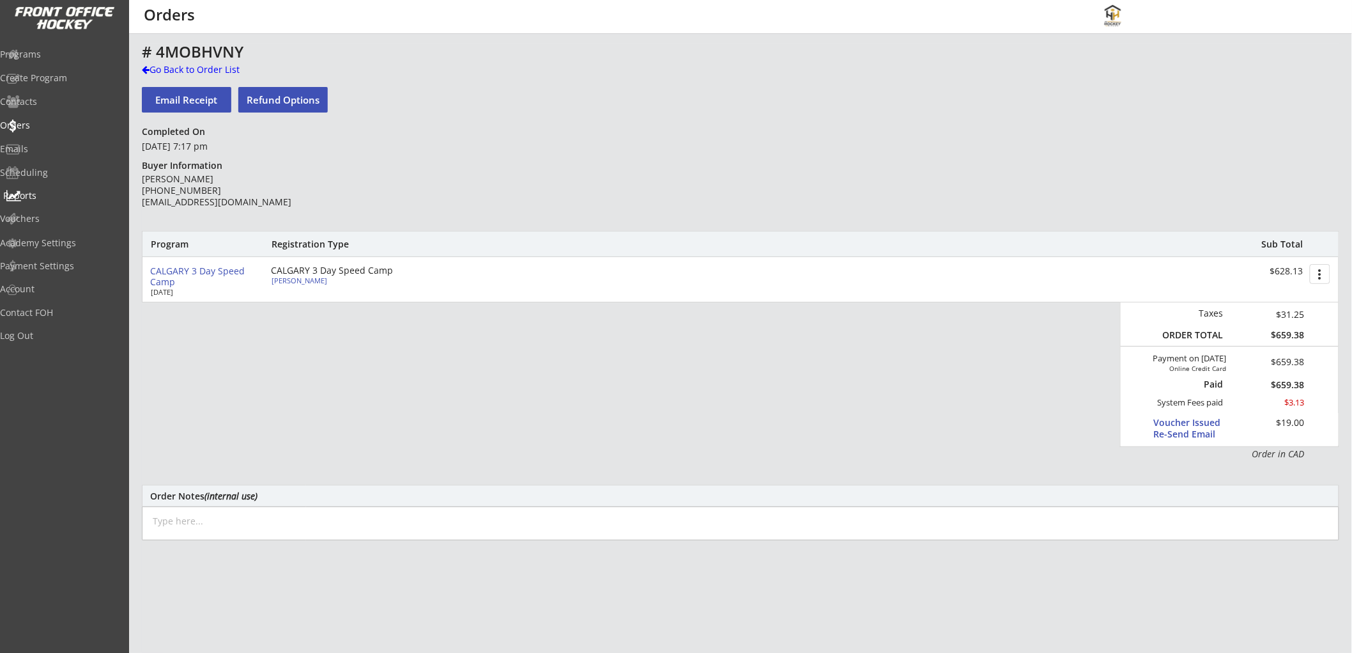
click at [59, 208] on div "Vouchers" at bounding box center [60, 219] width 121 height 22
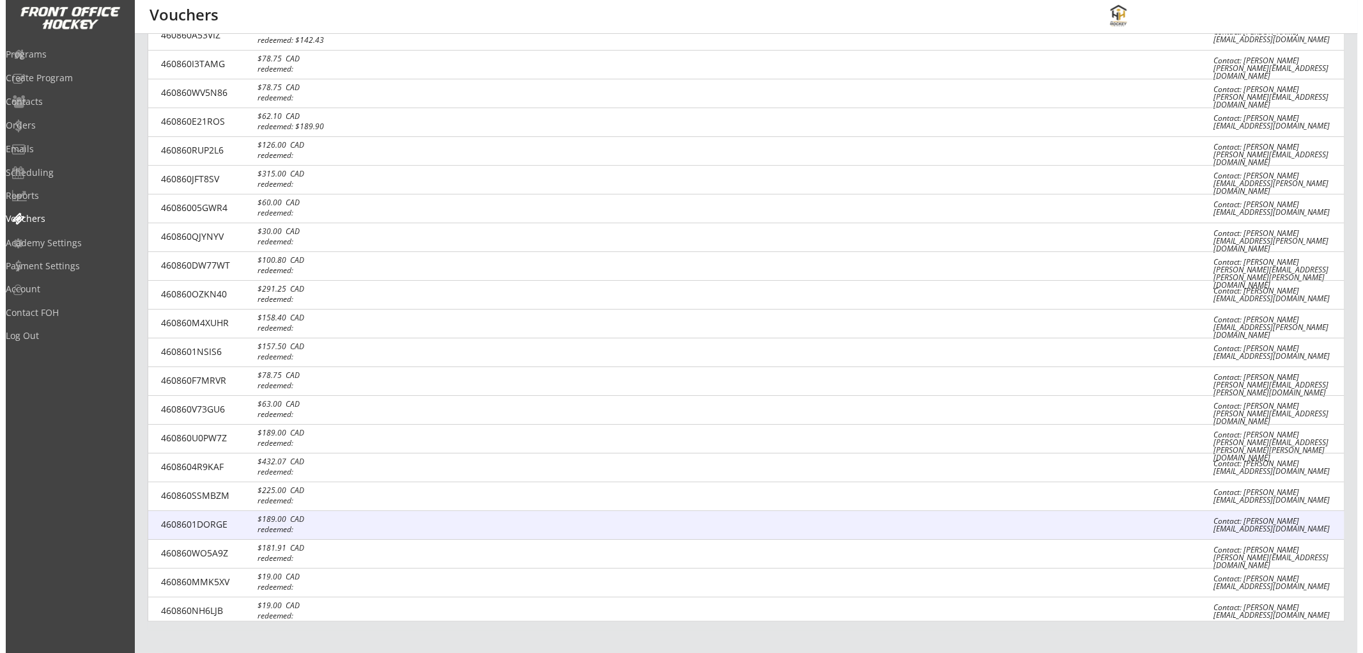
scroll to position [1647, 0]
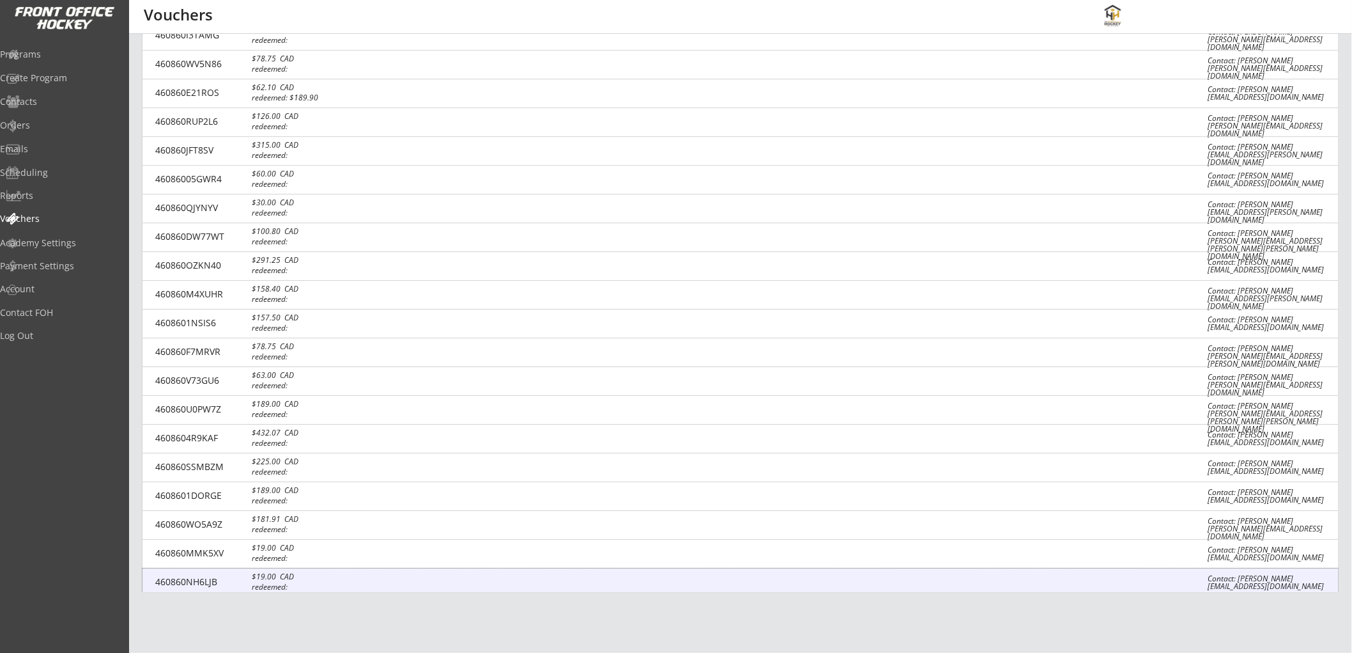
click at [853, 573] on div "460860NH6LJB $19.00 CAD redeemed: Contact: [PERSON_NAME] [EMAIL_ADDRESS][DOMAIN…" at bounding box center [741, 582] width 1196 height 29
type input "460860NH6LJB"
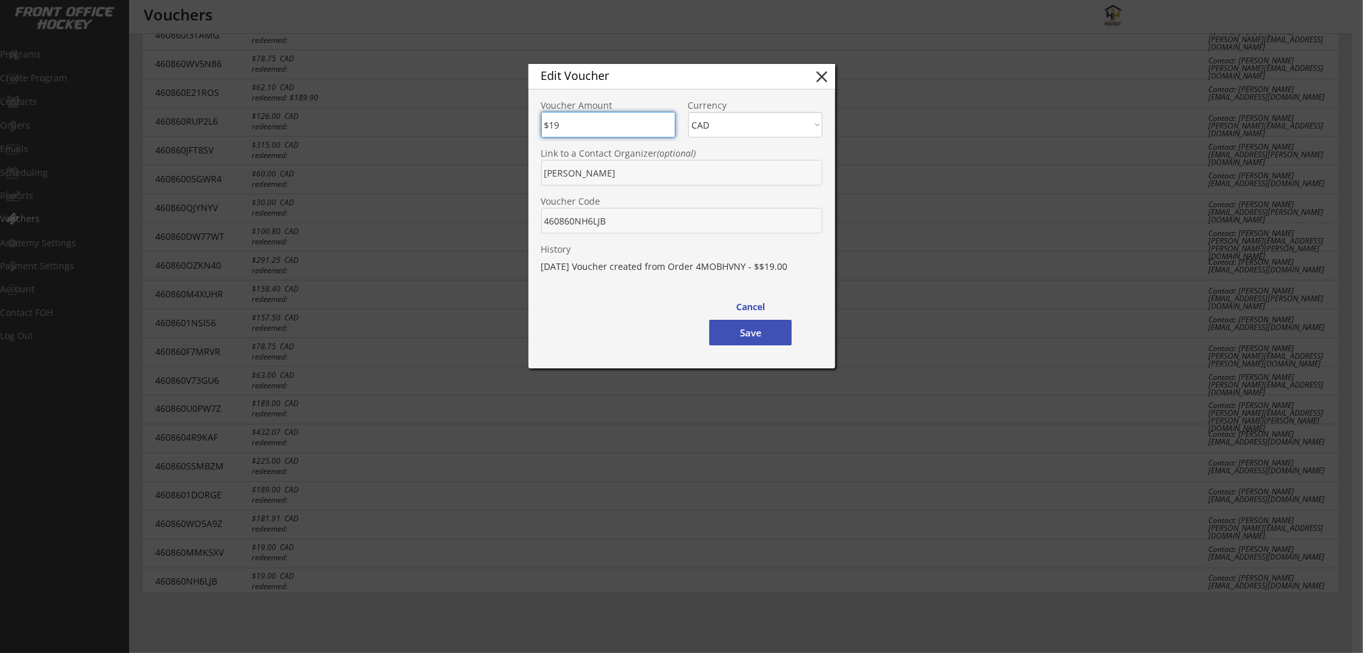
type input "$1"
click at [739, 332] on button "Save" at bounding box center [750, 333] width 82 height 26
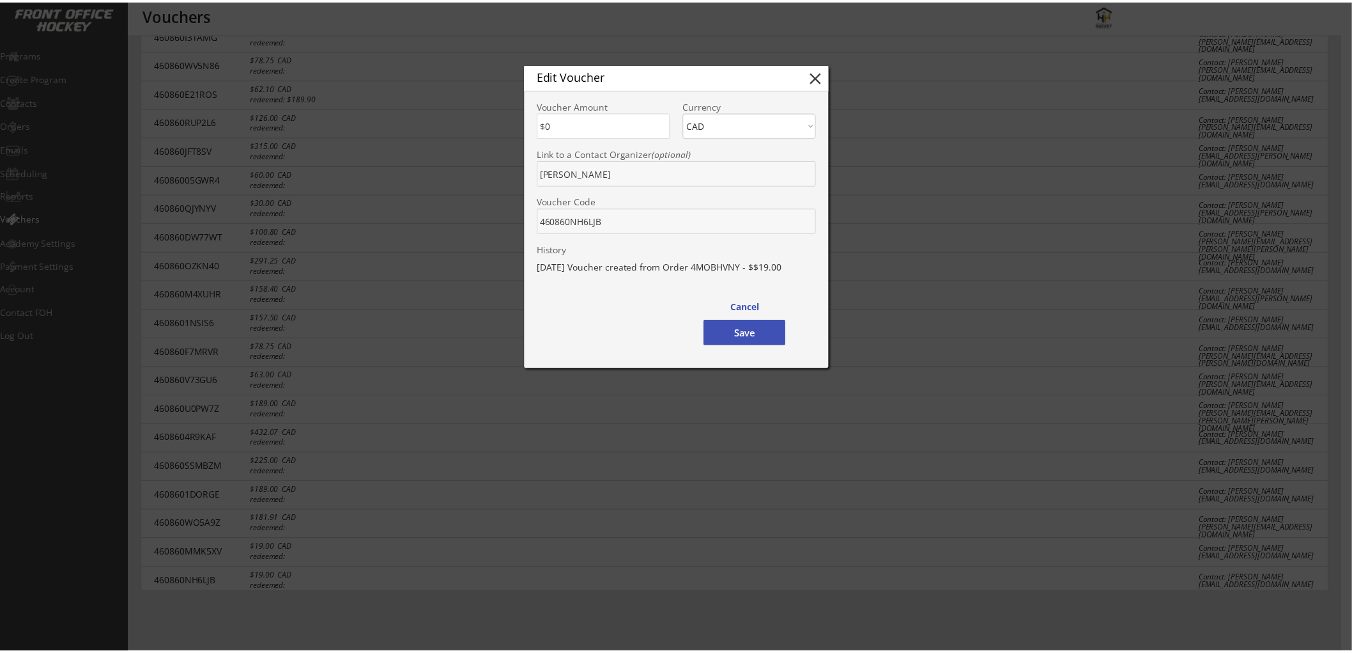
scroll to position [1618, 0]
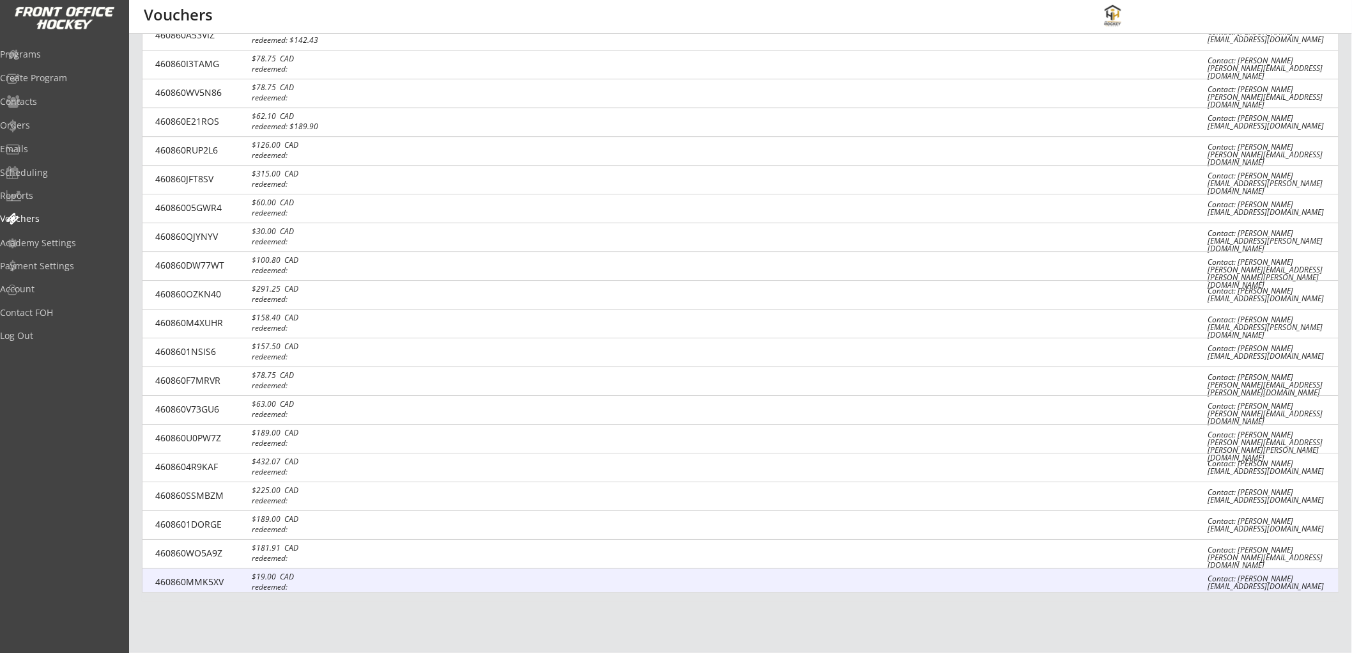
click at [429, 577] on div "460860MMK5XV $19.00 CAD redeemed: Contact: [PERSON_NAME] [EMAIL_ADDRESS][DOMAIN…" at bounding box center [741, 582] width 1196 height 29
type input "$19"
type input "460860MMK5XV"
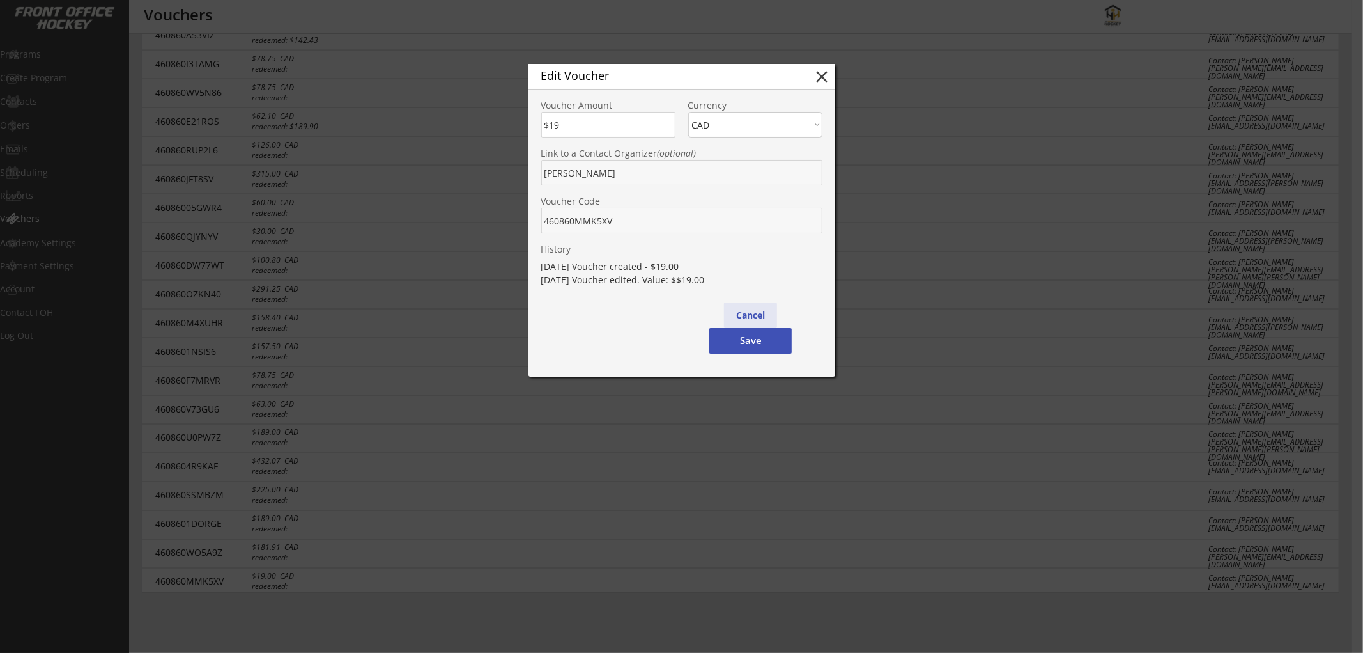
click at [752, 312] on button "Cancel" at bounding box center [750, 315] width 53 height 26
type input "$0"
select select ""PLACEHOLDER_1427118222253""
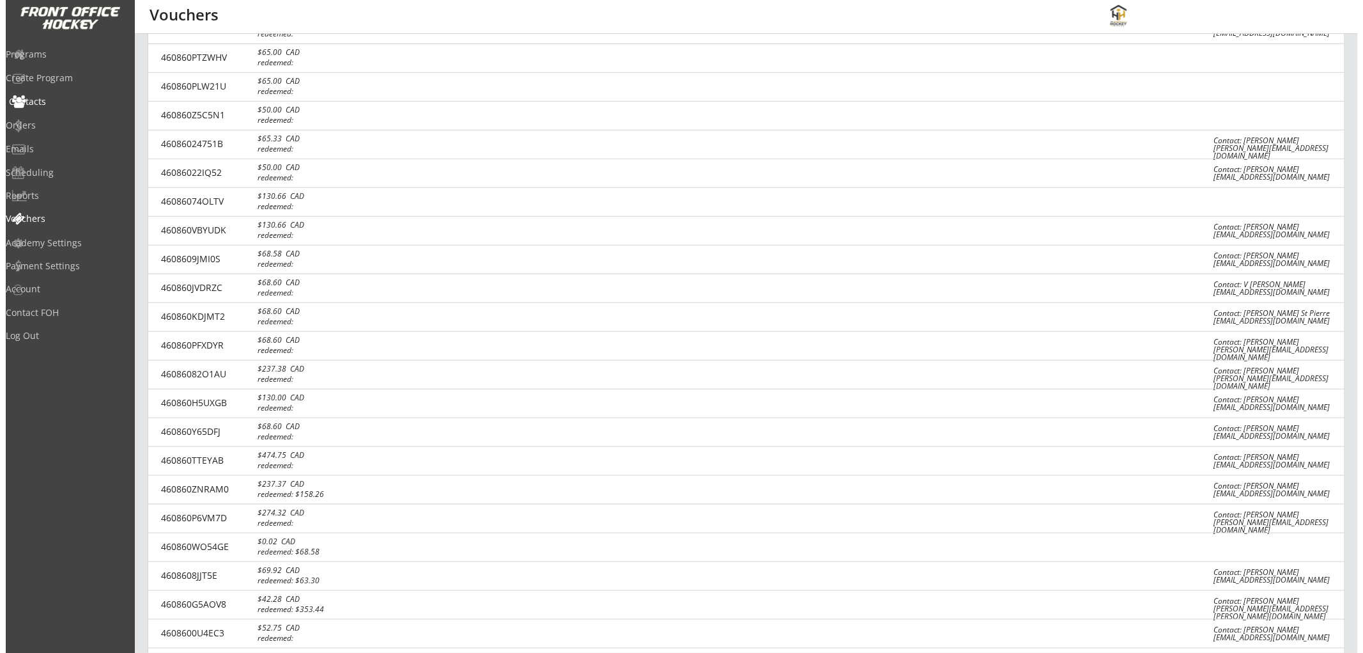
scroll to position [0, 0]
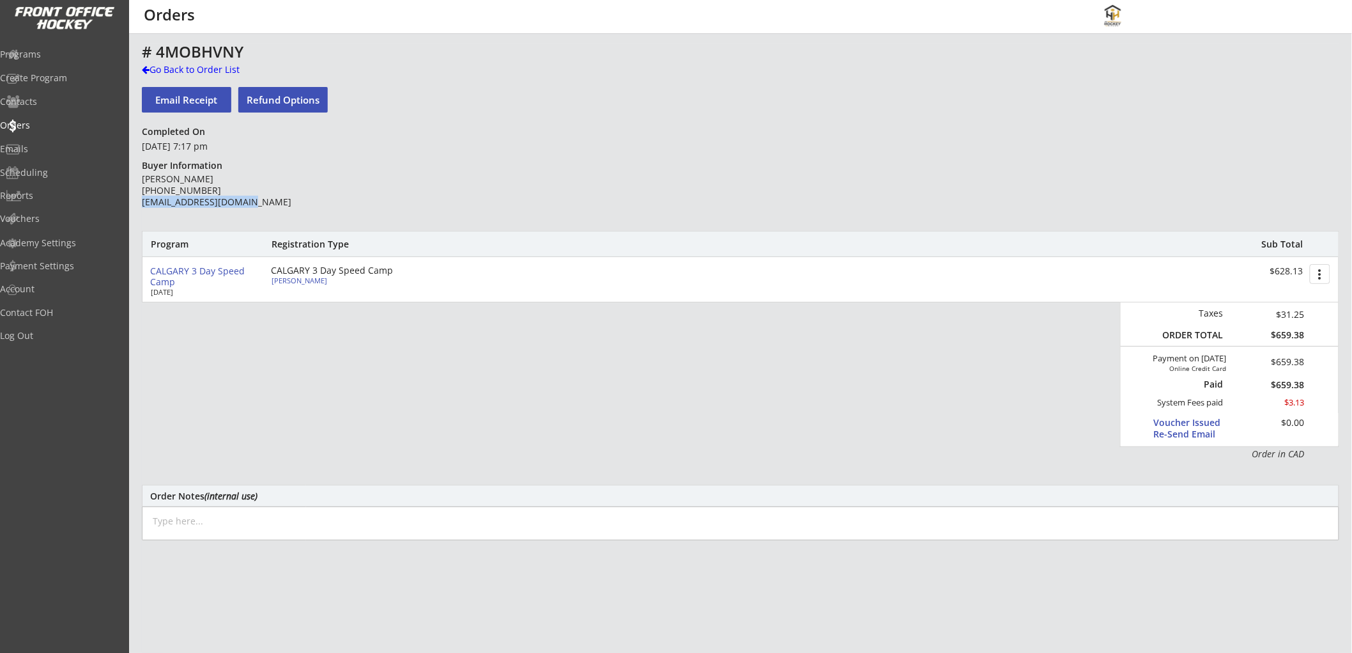
drag, startPoint x: 244, startPoint y: 201, endPoint x: 142, endPoint y: 207, distance: 101.8
click at [142, 207] on div "[PERSON_NAME] [PHONE_NUMBER] [EMAIL_ADDRESS][DOMAIN_NAME]" at bounding box center [234, 190] width 185 height 35
copy div "[EMAIL_ADDRESS][DOMAIN_NAME]"
click at [53, 124] on div "Orders" at bounding box center [60, 125] width 115 height 9
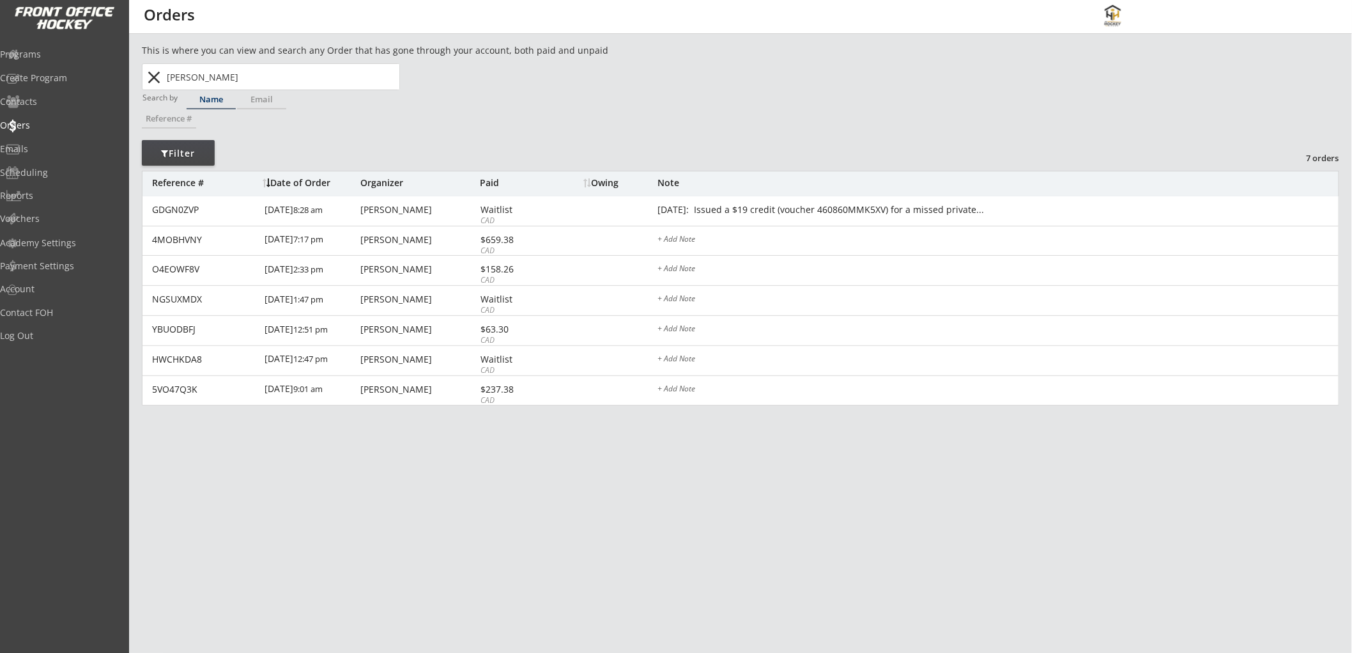
click at [158, 75] on button "close" at bounding box center [154, 77] width 21 height 20
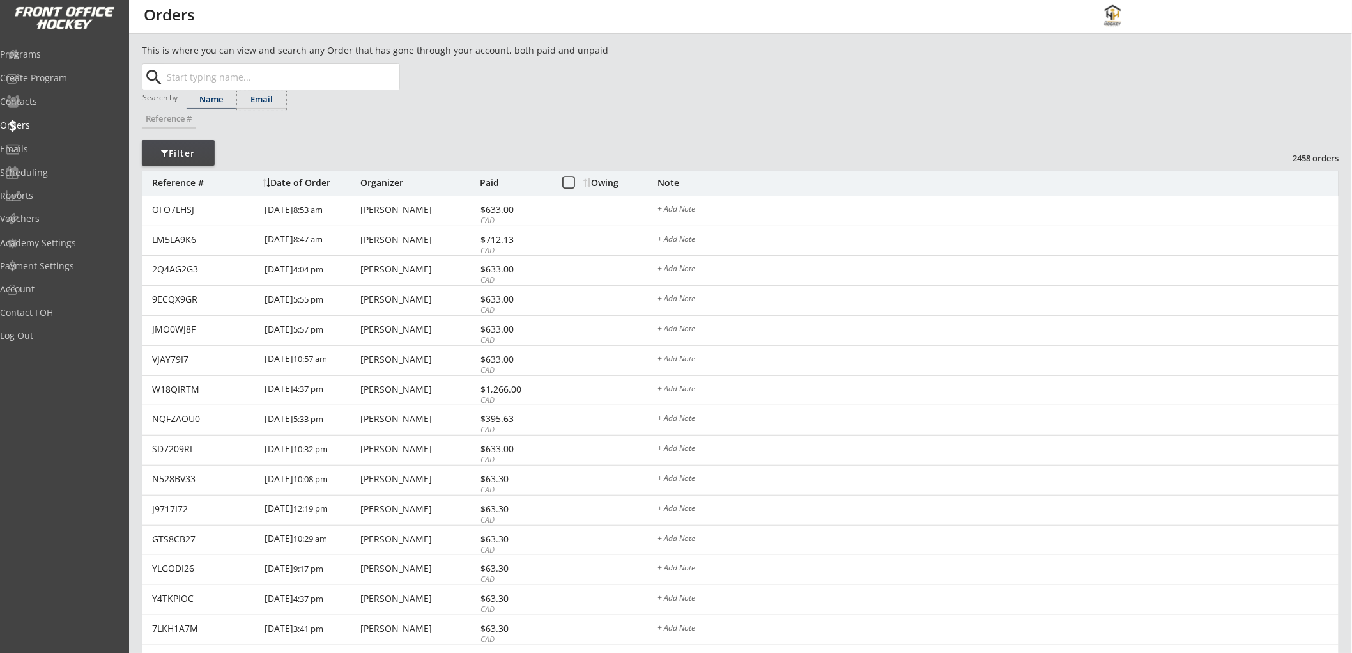
click at [259, 100] on div "Email" at bounding box center [261, 99] width 49 height 8
click at [276, 75] on input "text" at bounding box center [281, 77] width 235 height 26
paste input "[EMAIL_ADDRESS][DOMAIN_NAME]"
click at [264, 98] on p "[EMAIL_ADDRESS][DOMAIN_NAME]" at bounding box center [282, 102] width 234 height 17
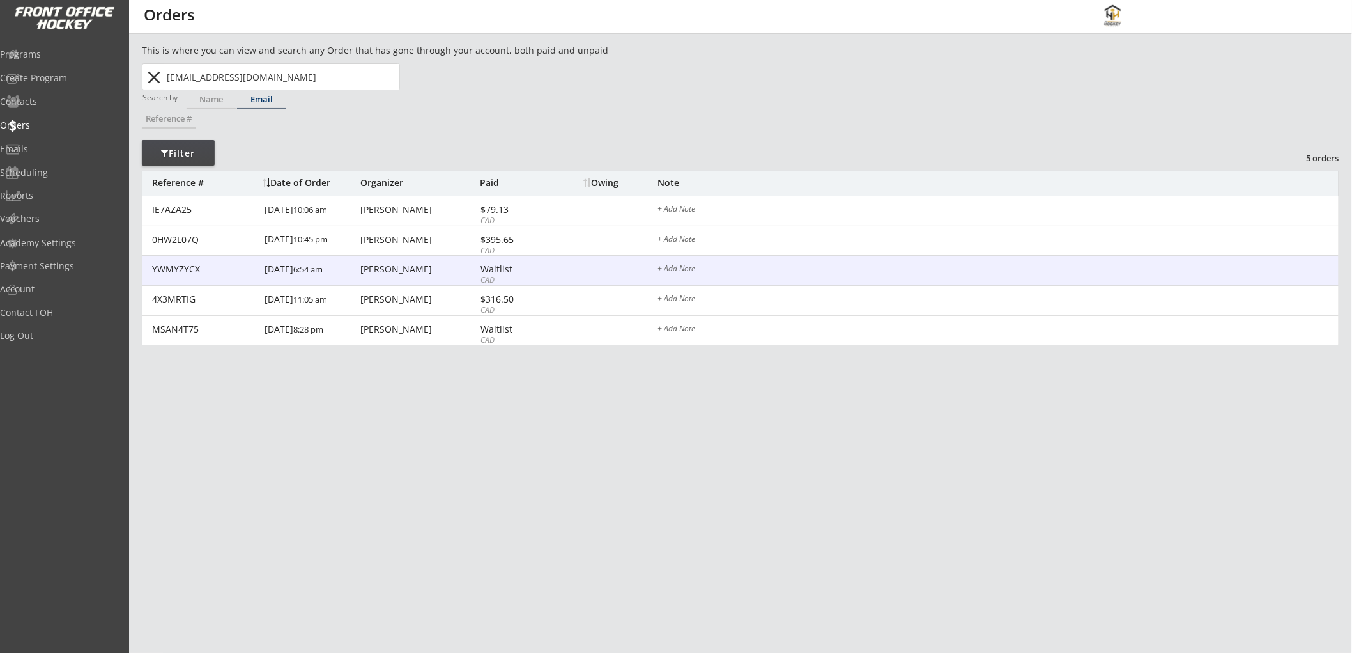
type input "[EMAIL_ADDRESS][DOMAIN_NAME]"
click at [416, 264] on div "YWMYZYCX [DATE] 6:54 am [PERSON_NAME] Waitlist CAD + Add Note" at bounding box center [741, 271] width 1196 height 30
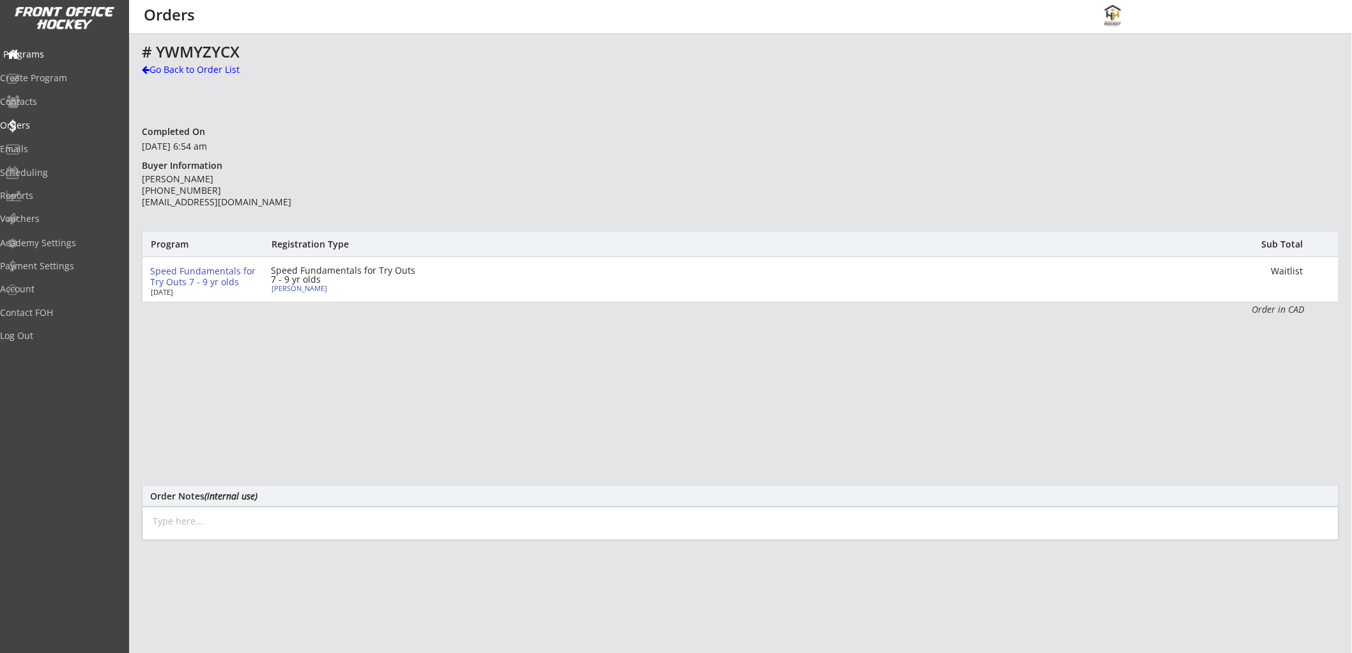
click at [62, 52] on div "Programs" at bounding box center [60, 54] width 115 height 9
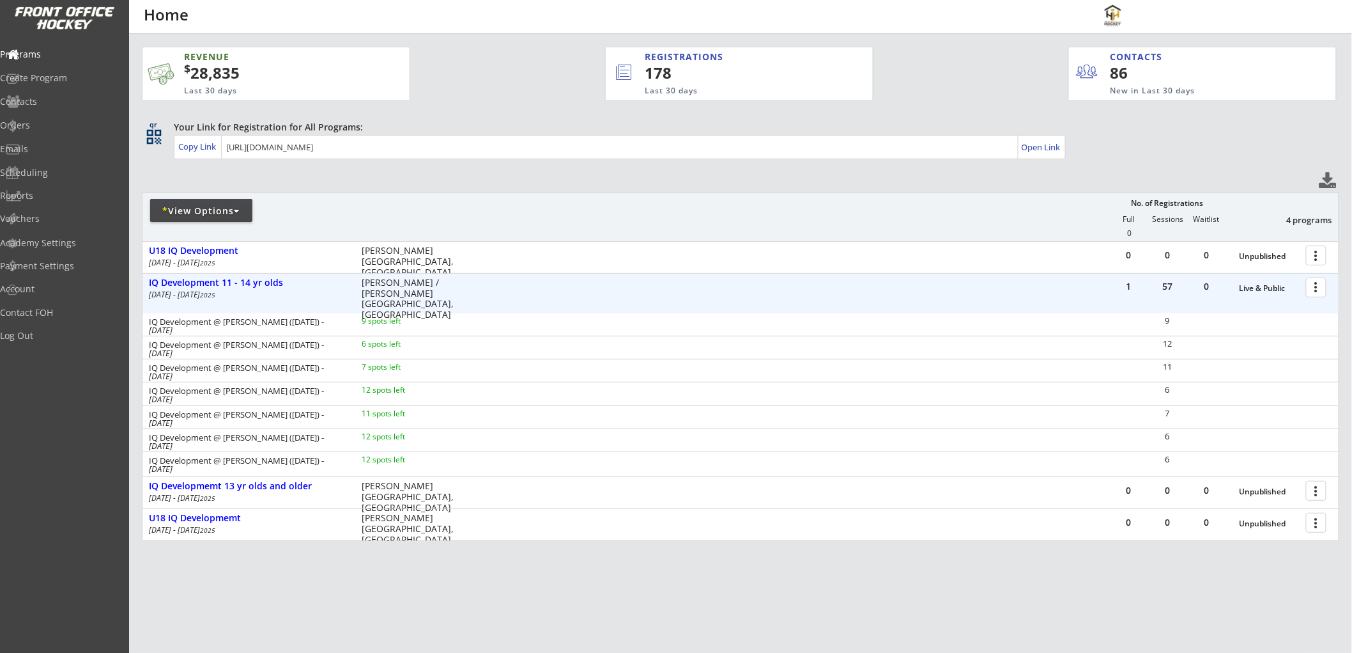
click at [213, 210] on div "* View Options" at bounding box center [201, 211] width 102 height 13
select select ""Past Programs""
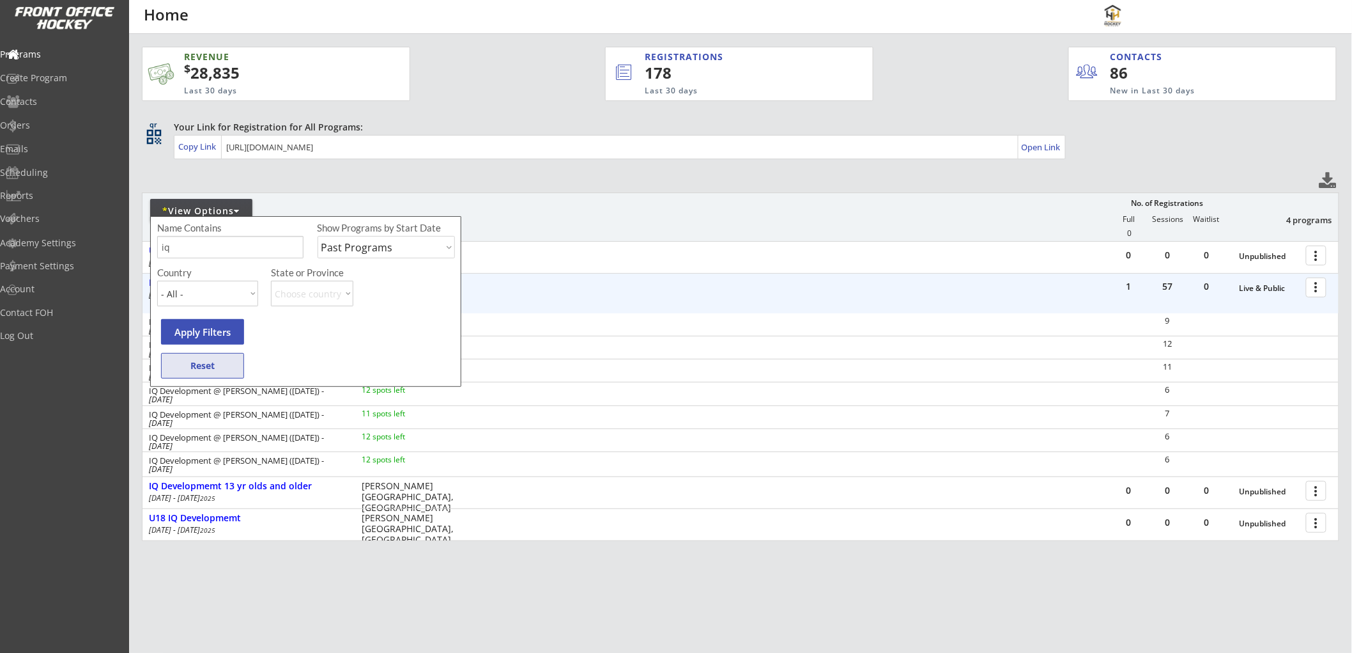
click at [221, 359] on button "Reset" at bounding box center [202, 366] width 83 height 26
select select ""Upcoming Programs""
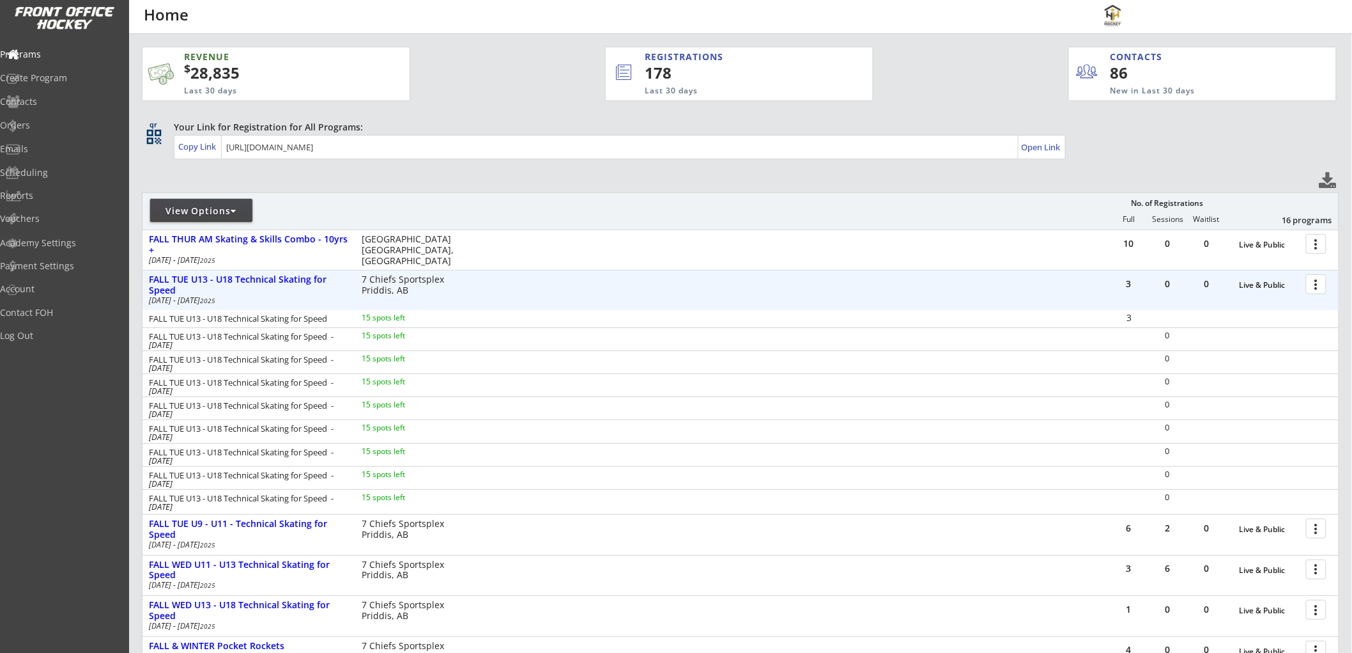
click at [214, 208] on div "View Options" at bounding box center [201, 211] width 102 height 13
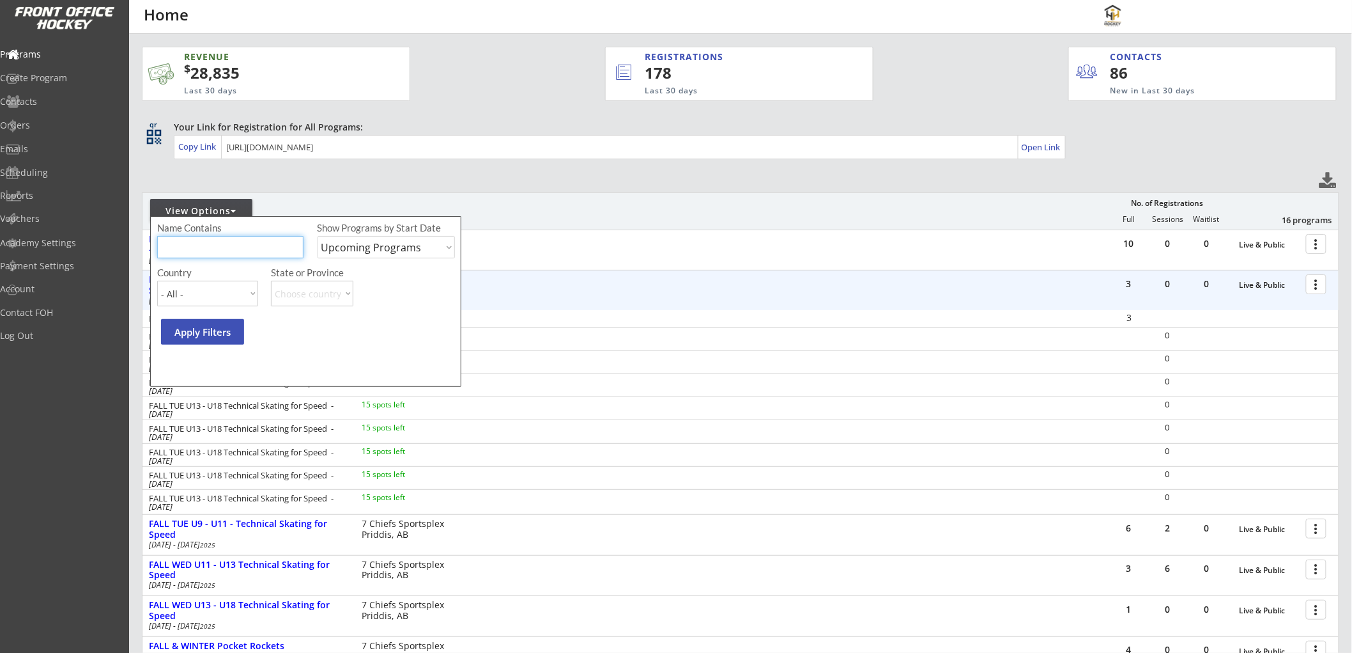
click at [210, 246] on input "input" at bounding box center [230, 247] width 146 height 22
type input "13+"
click at [361, 251] on select "Upcoming Programs Past Programs Specific Date Range" at bounding box center [387, 247] width 138 height 22
select select ""Past Programs""
click at [318, 236] on select "Upcoming Programs Past Programs Specific Date Range" at bounding box center [387, 247] width 138 height 22
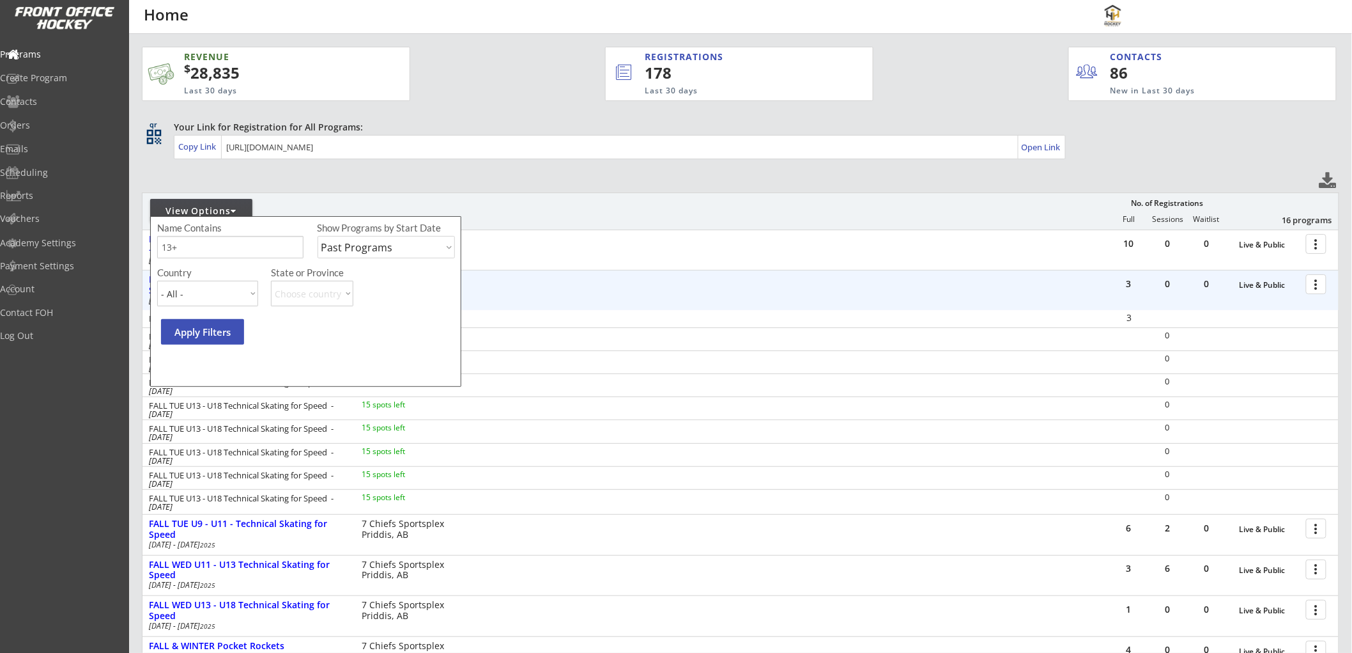
click at [213, 327] on button "Apply Filters" at bounding box center [202, 332] width 83 height 26
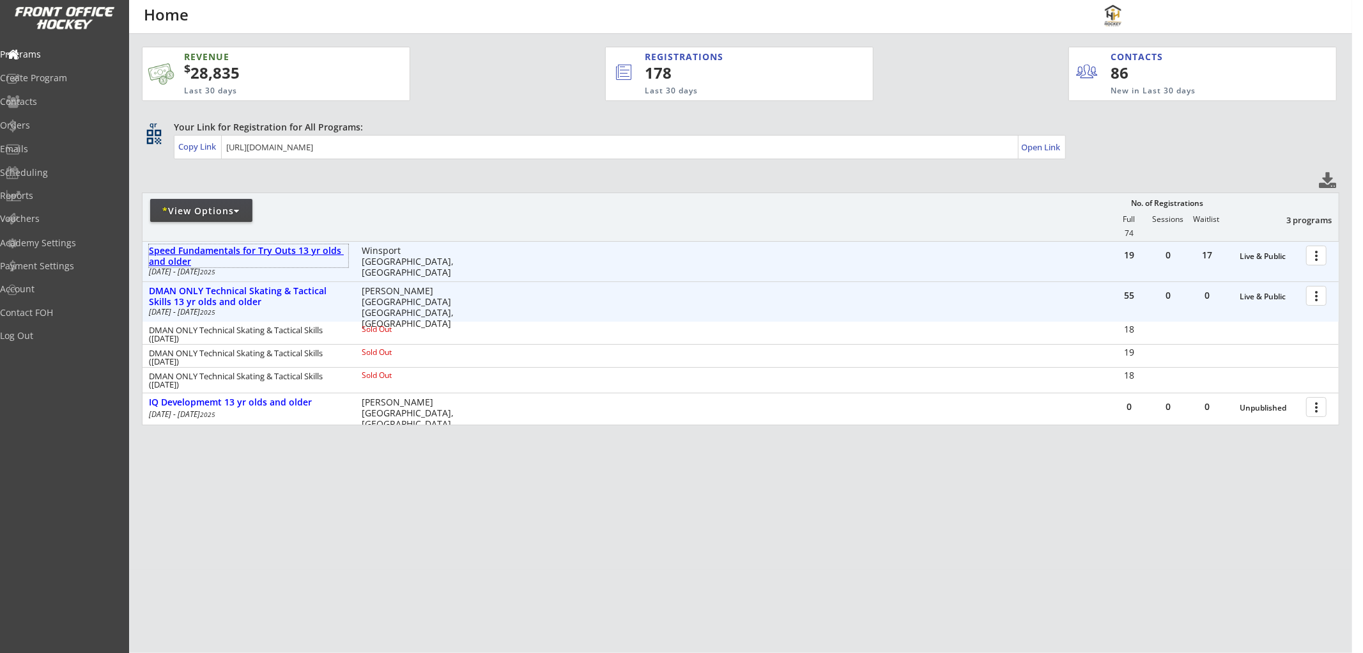
click at [268, 245] on div "Speed Fundamentals for Try Outs 13 yr olds and older" at bounding box center [248, 256] width 199 height 22
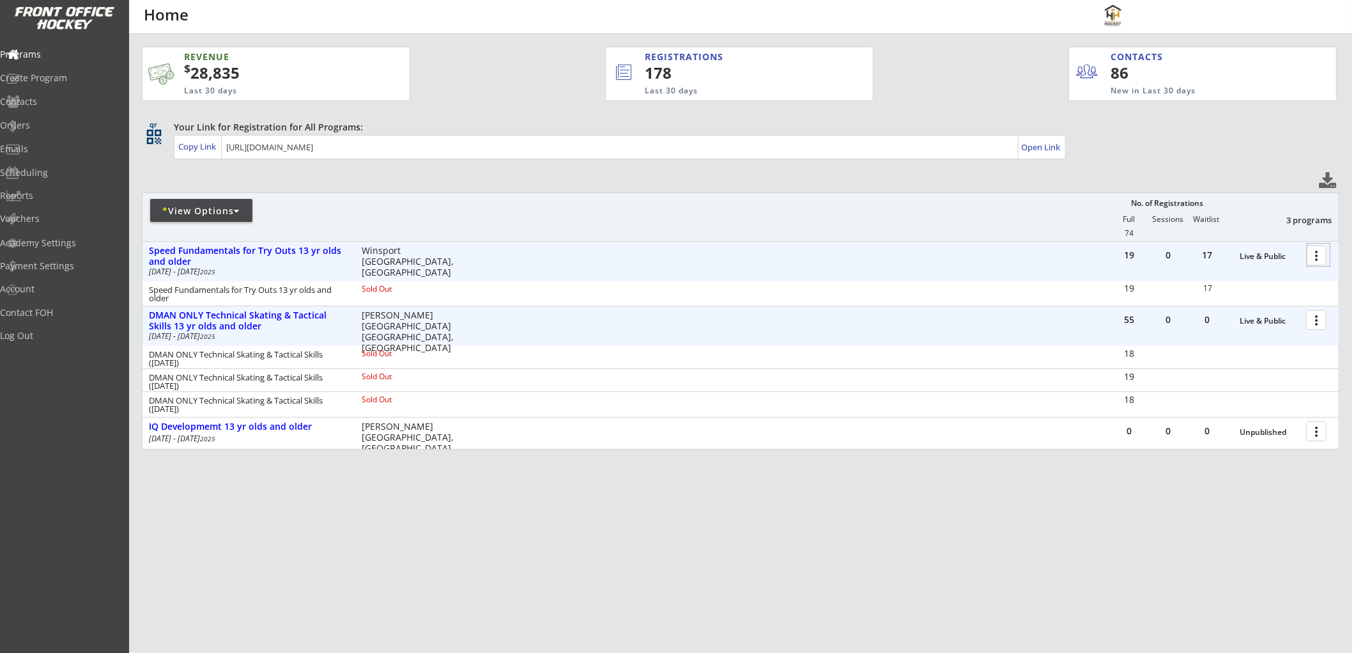
click at [1317, 259] on div at bounding box center [1319, 255] width 22 height 22
click at [52, 334] on div "Log Out" at bounding box center [60, 335] width 115 height 9
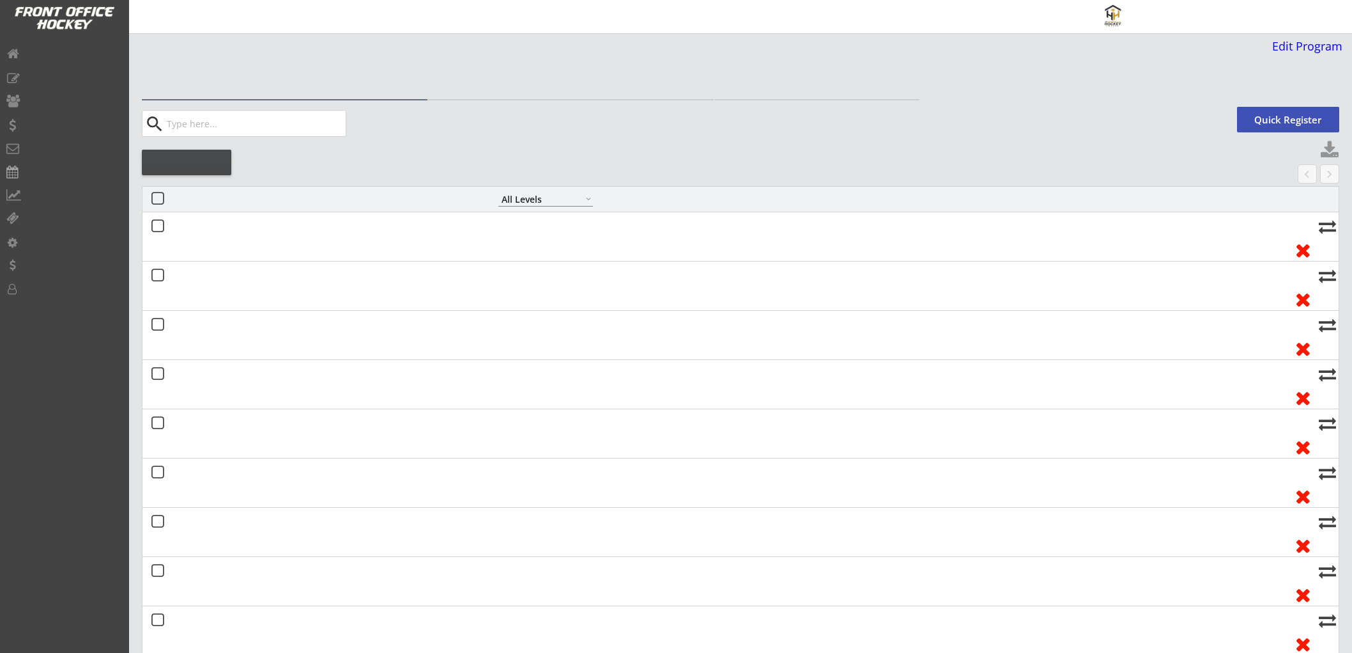
select select ""All Levels""
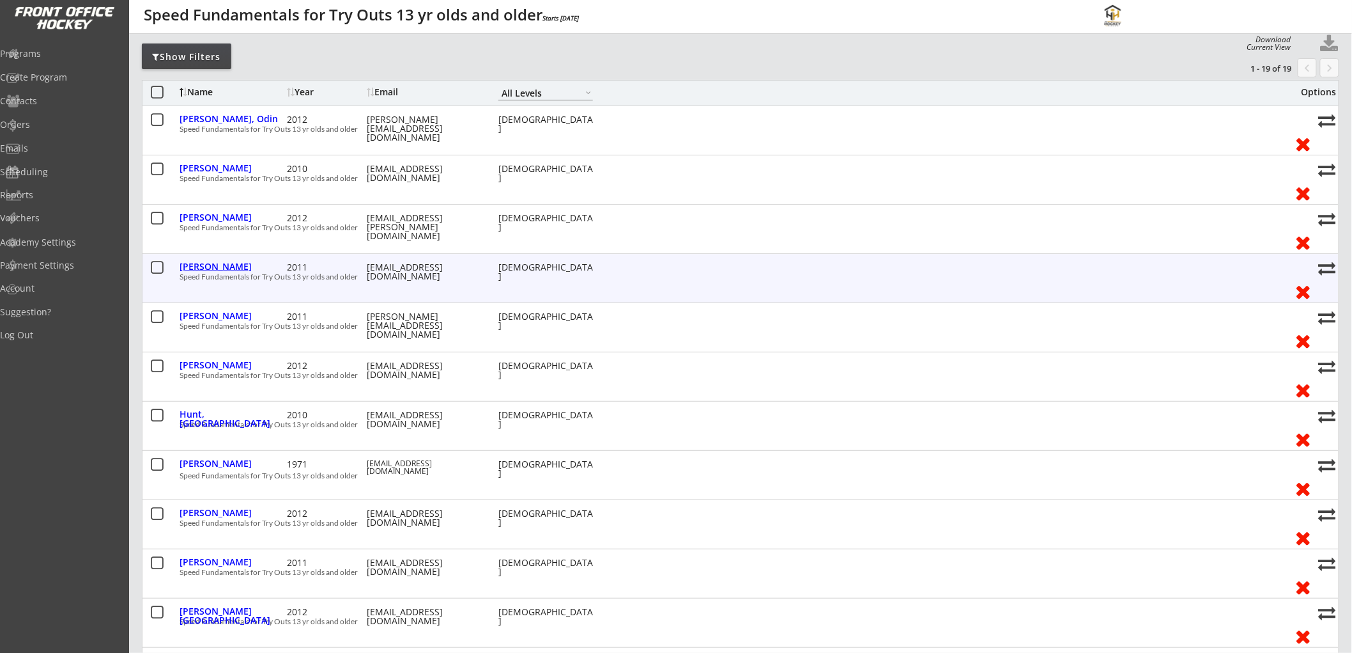
scroll to position [142, 0]
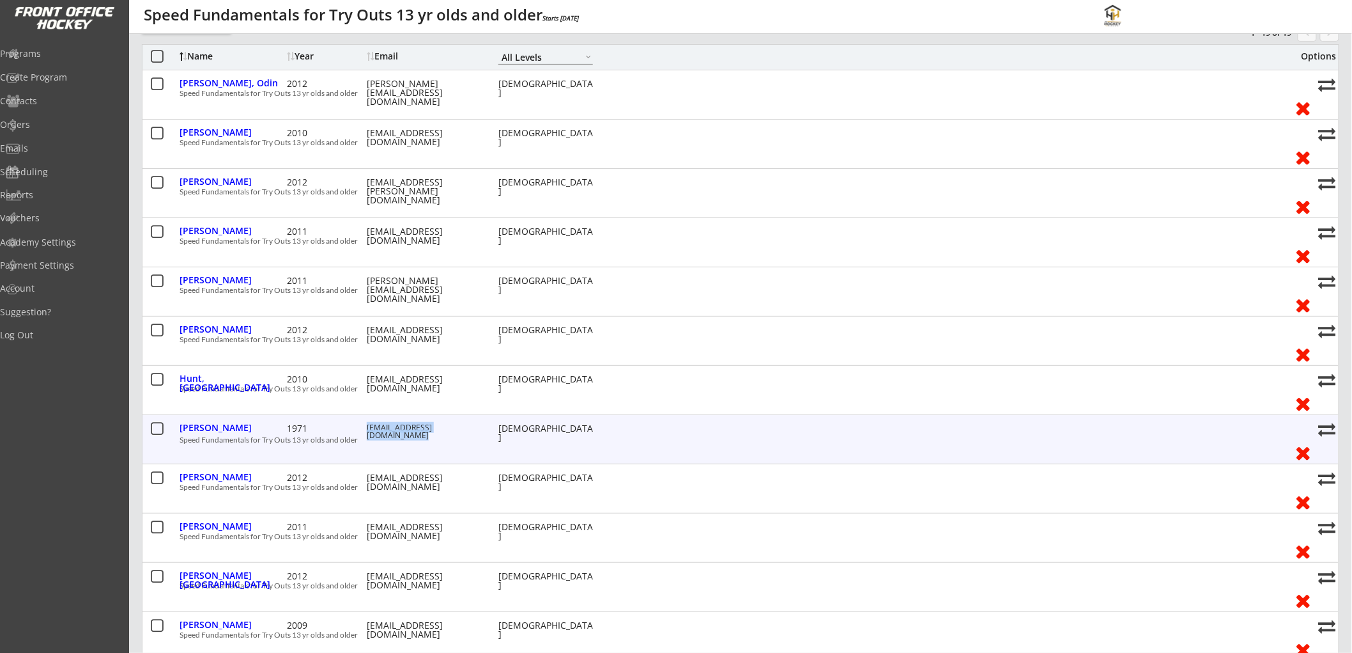
drag, startPoint x: 375, startPoint y: 437, endPoint x: 366, endPoint y: 427, distance: 13.2
click at [367, 427] on div "jody_johnson@transcanada.com" at bounding box center [424, 431] width 115 height 15
copy div "jody_johnson@transcanada.com"
